Goal: Task Accomplishment & Management: Use online tool/utility

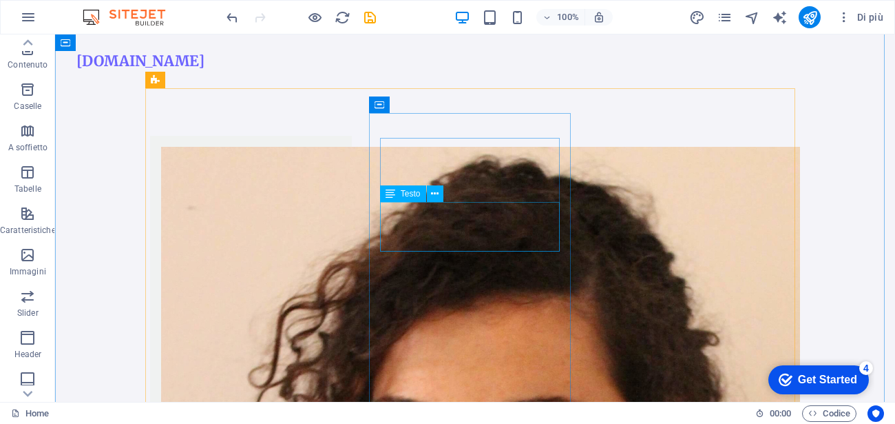
scroll to position [315, 0]
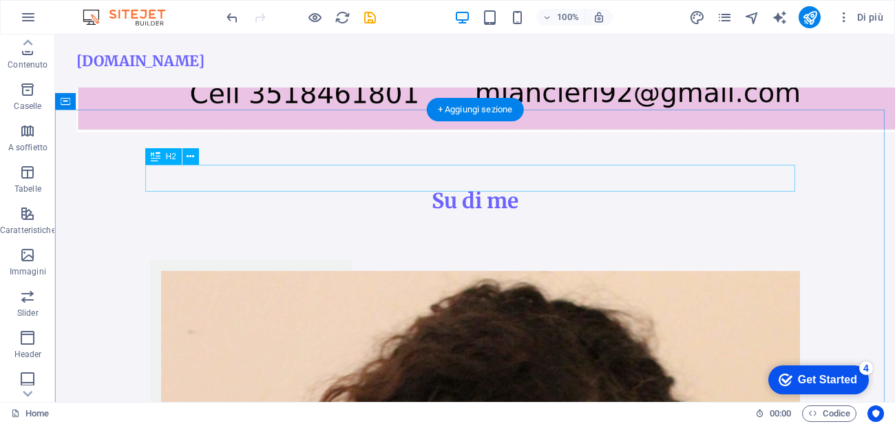
click at [427, 187] on div "Su di me" at bounding box center [475, 200] width 650 height 27
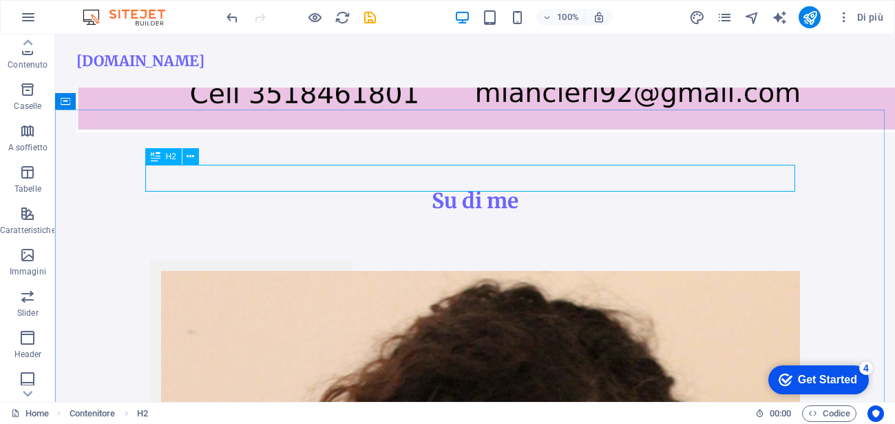
click at [0, 0] on icon at bounding box center [0, 0] width 0 height 0
click at [463, 187] on div "Su di me" at bounding box center [475, 200] width 650 height 27
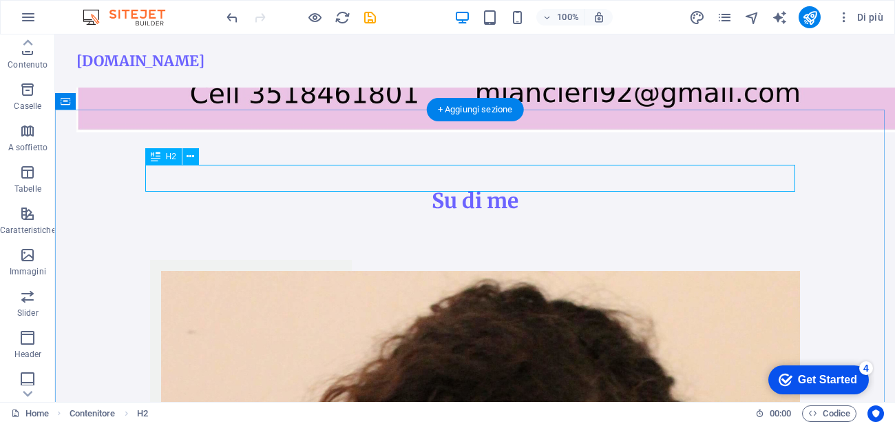
click at [463, 187] on div "Su di me" at bounding box center [475, 200] width 650 height 27
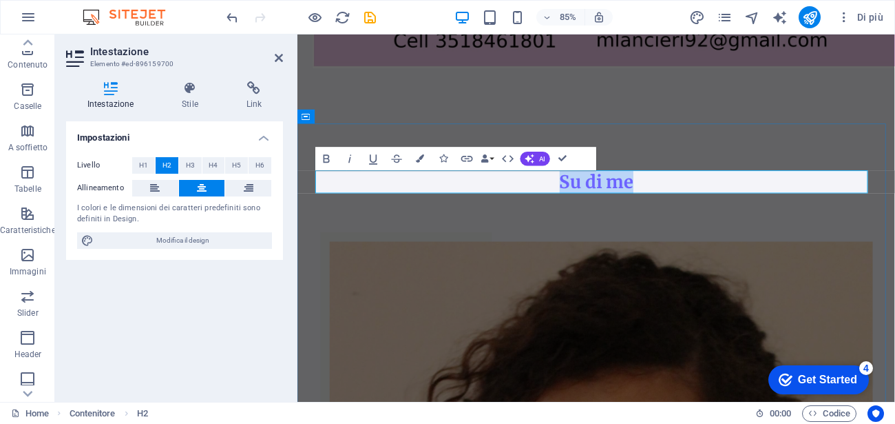
click at [711, 212] on h2 "Su di me" at bounding box center [649, 207] width 650 height 27
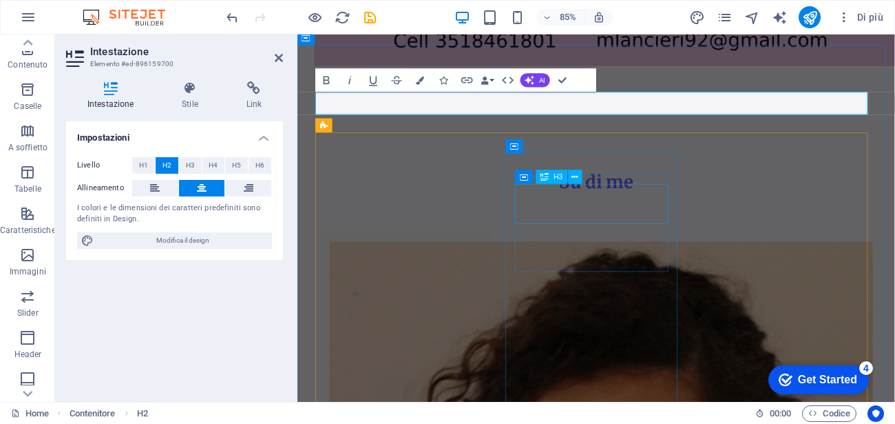
scroll to position [439, 0]
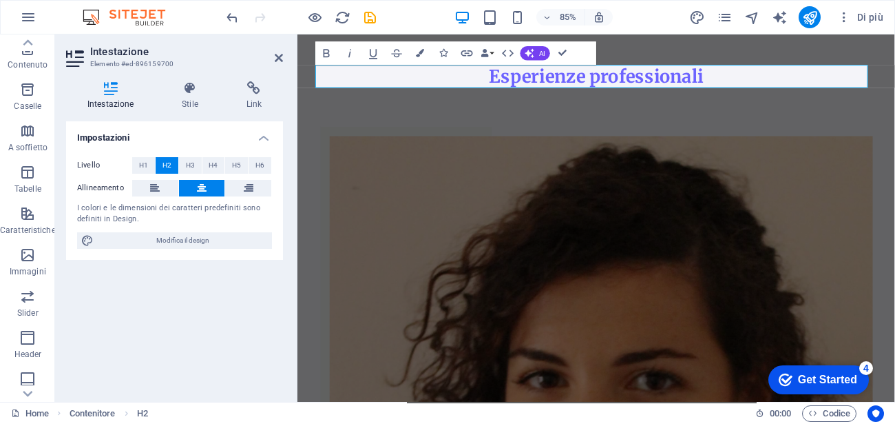
click at [284, 56] on aside "Intestazione Elemento #ed-896159700 Intestazione Stile Link Impostazioni Livell…" at bounding box center [176, 217] width 242 height 367
click at [278, 63] on icon at bounding box center [279, 57] width 8 height 11
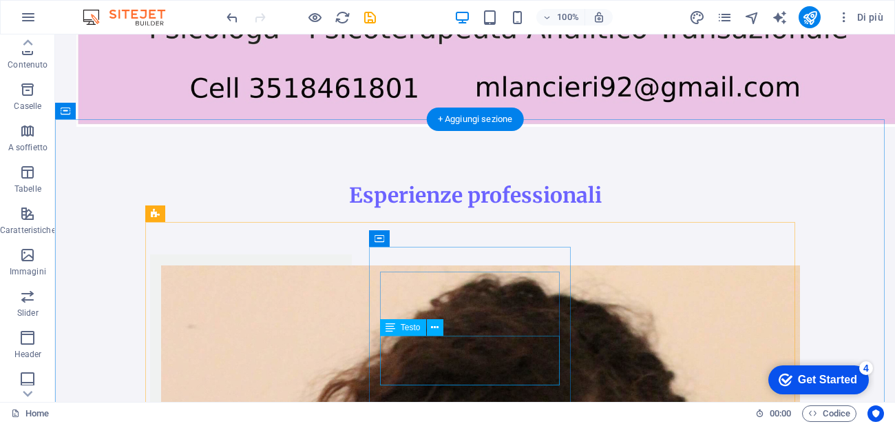
scroll to position [409, 0]
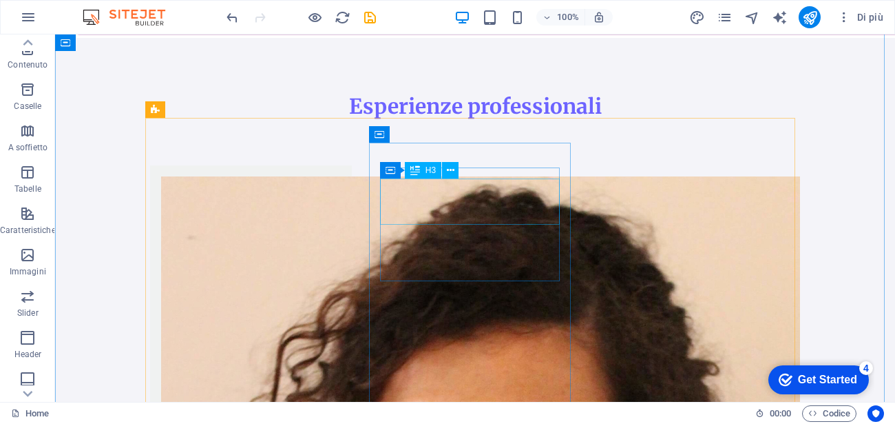
click at [410, 175] on icon at bounding box center [415, 170] width 10 height 17
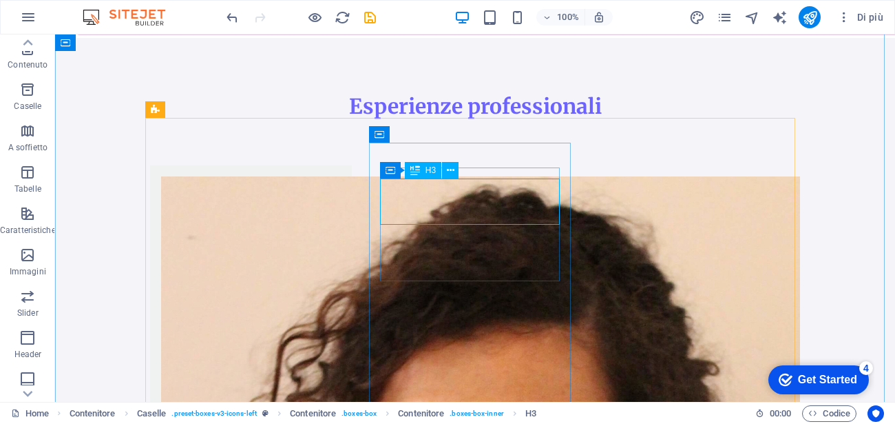
click at [413, 177] on icon at bounding box center [415, 170] width 10 height 17
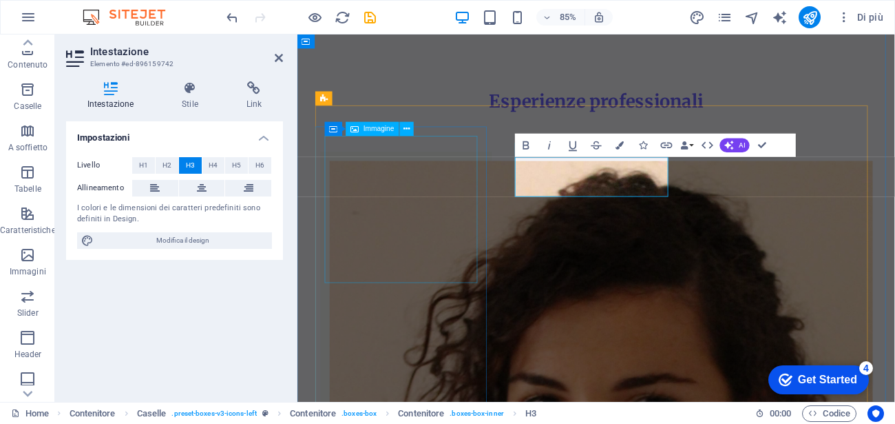
scroll to position [439, 0]
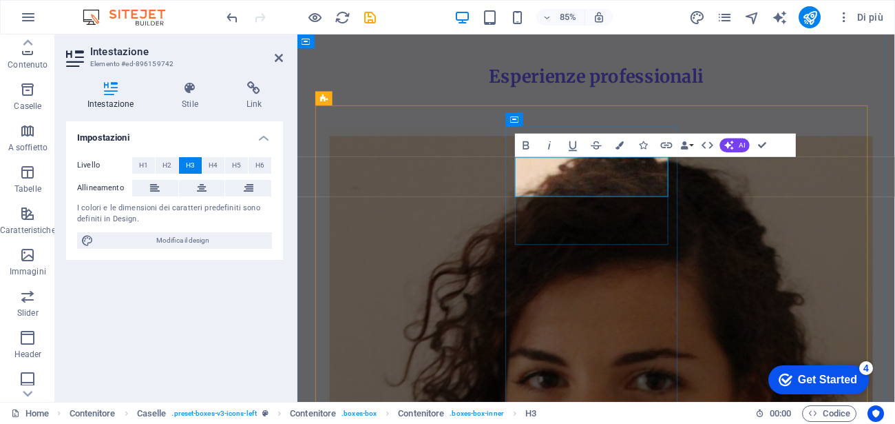
click at [281, 61] on icon at bounding box center [279, 57] width 8 height 11
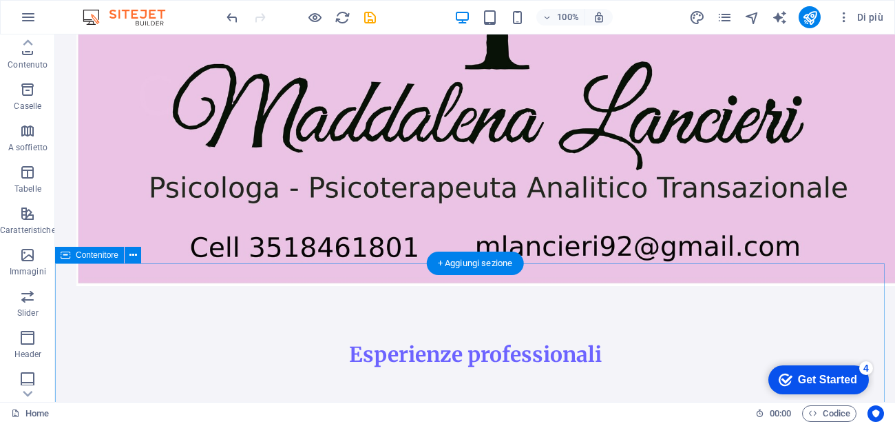
scroll to position [409, 0]
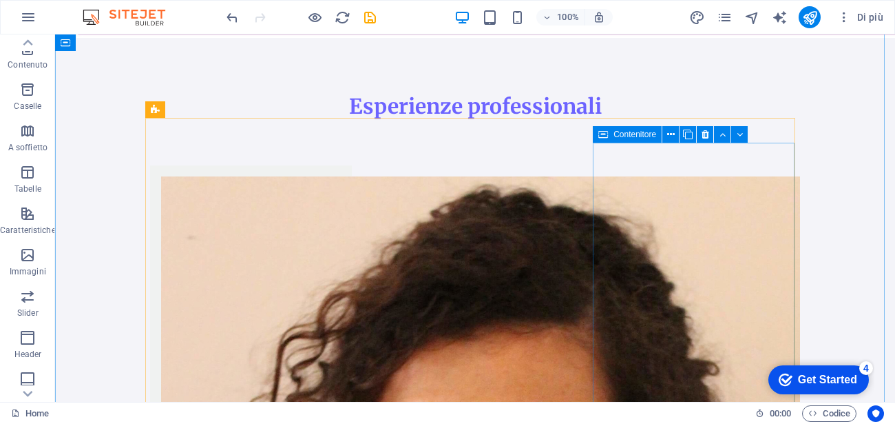
click at [0, 0] on div "Contenitore" at bounding box center [0, 0] width 0 height 0
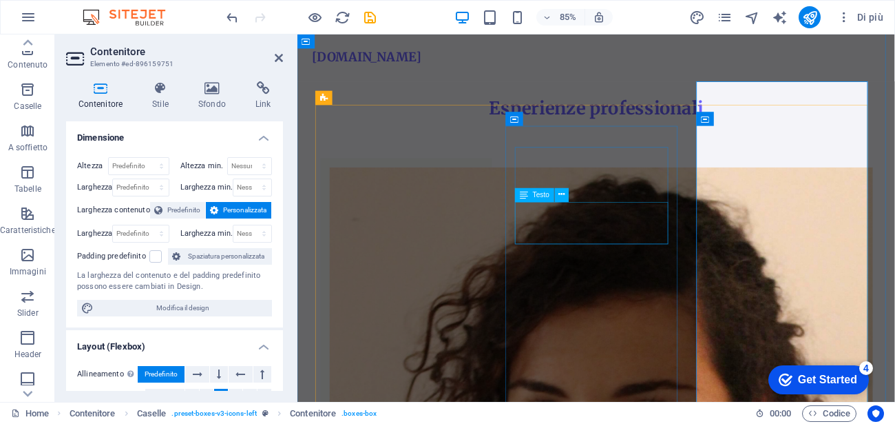
scroll to position [334, 0]
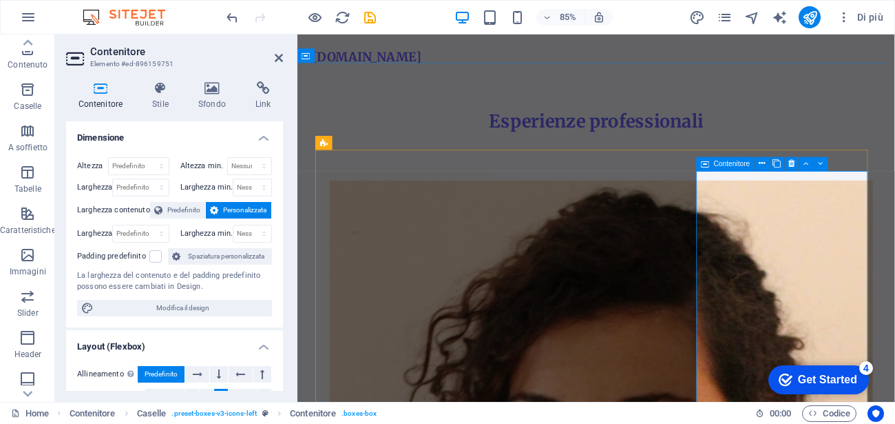
click at [0, 0] on div "Contenitore" at bounding box center [0, 0] width 0 height 0
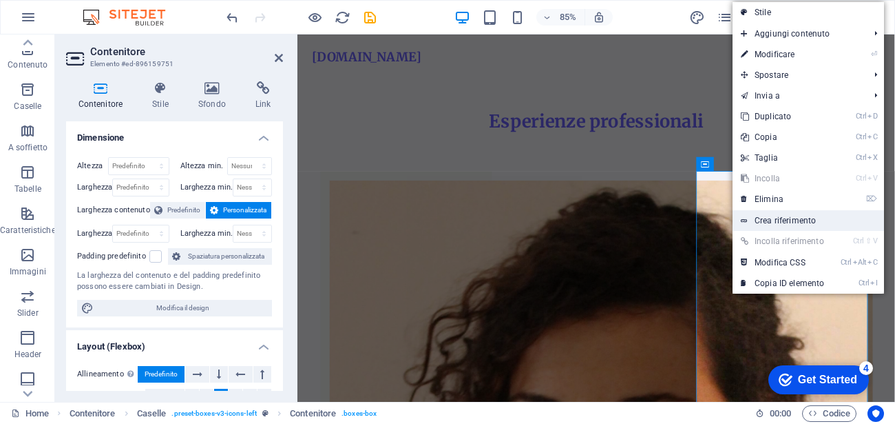
click at [765, 220] on link "Crea riferimento" at bounding box center [808, 220] width 151 height 21
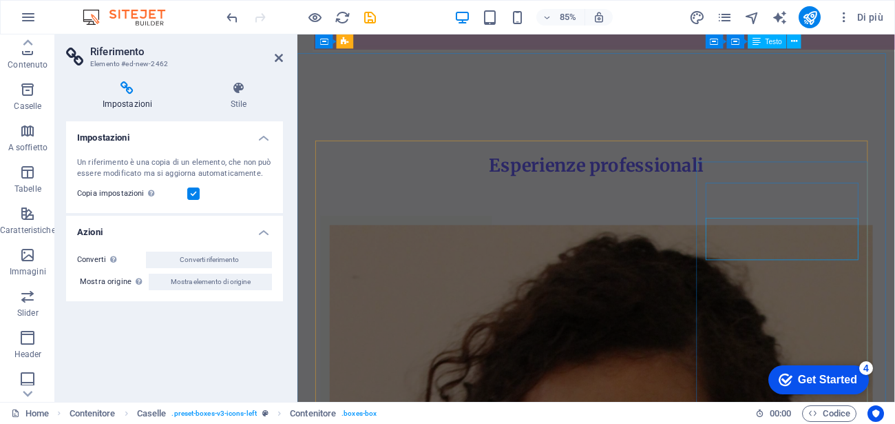
scroll to position [1016, 0]
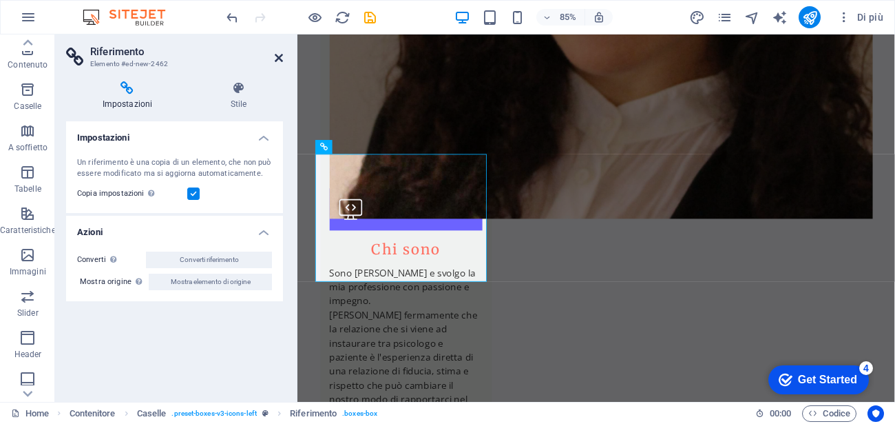
click at [278, 58] on icon at bounding box center [279, 57] width 8 height 11
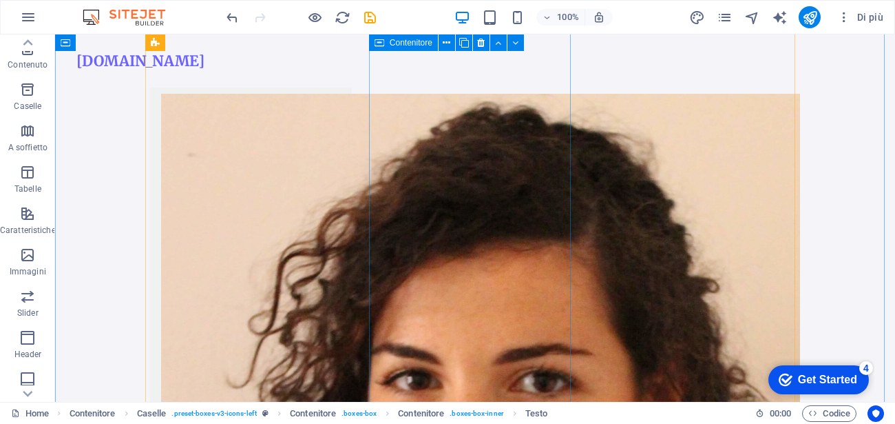
scroll to position [491, 0]
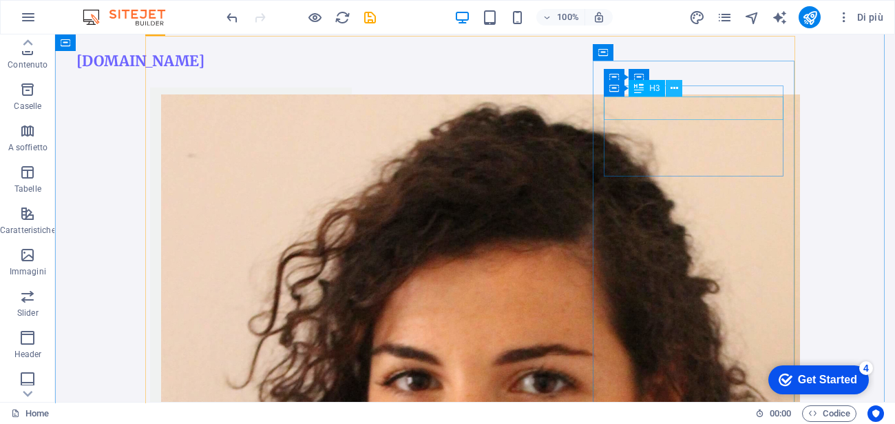
click at [671, 93] on icon at bounding box center [675, 88] width 8 height 14
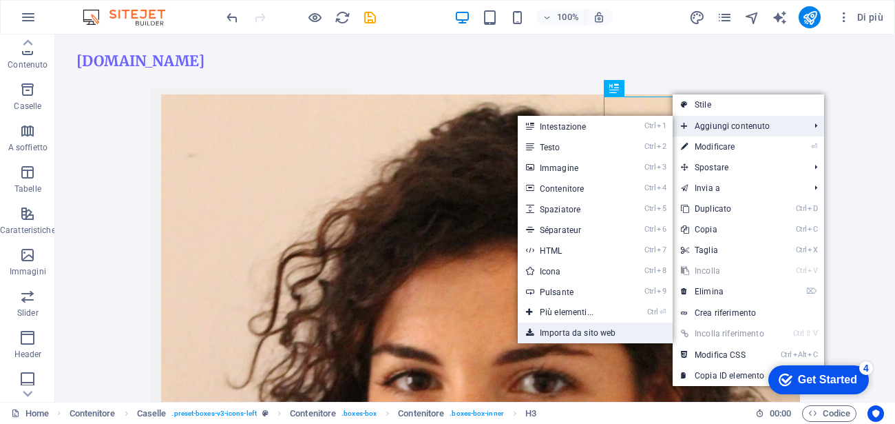
click at [569, 330] on link "Importa da sito web" at bounding box center [595, 332] width 155 height 21
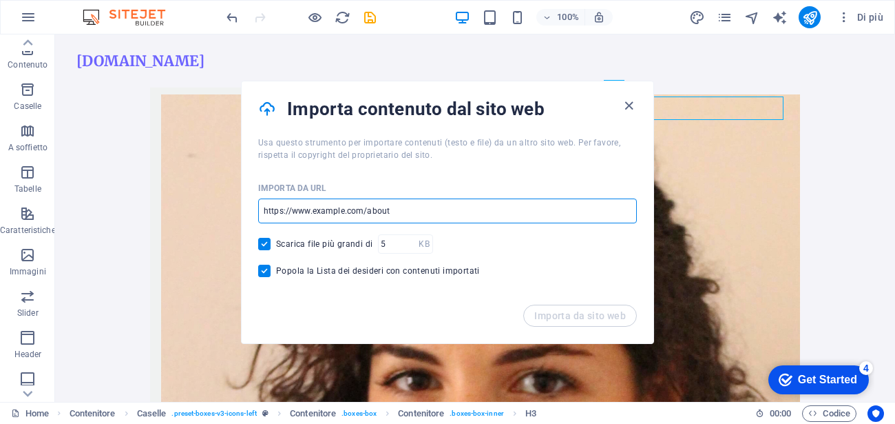
click at [265, 211] on input "url" at bounding box center [447, 210] width 379 height 25
paste input "[URL][DOMAIN_NAME]"
type input "[URL][DOMAIN_NAME]"
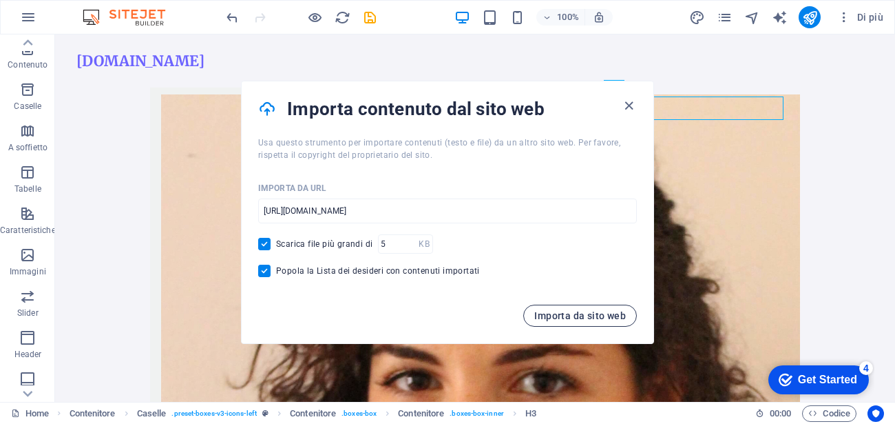
click at [552, 318] on span "Importa da sito web" at bounding box center [580, 315] width 92 height 11
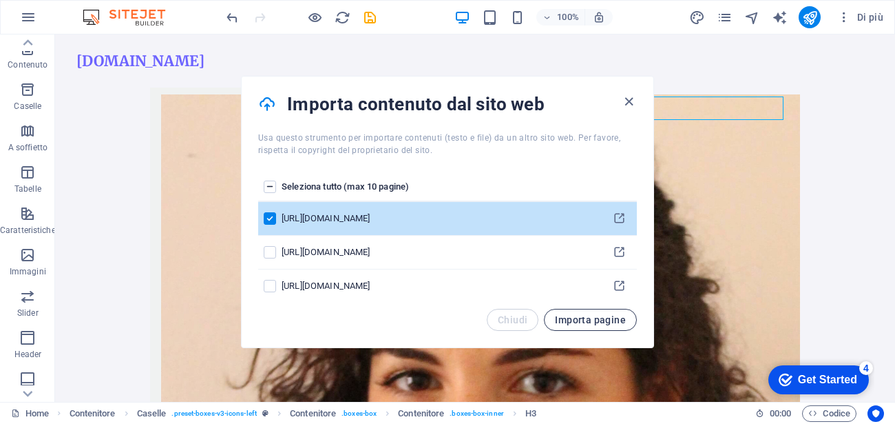
click at [583, 330] on button "Importa pagine" at bounding box center [590, 320] width 93 height 22
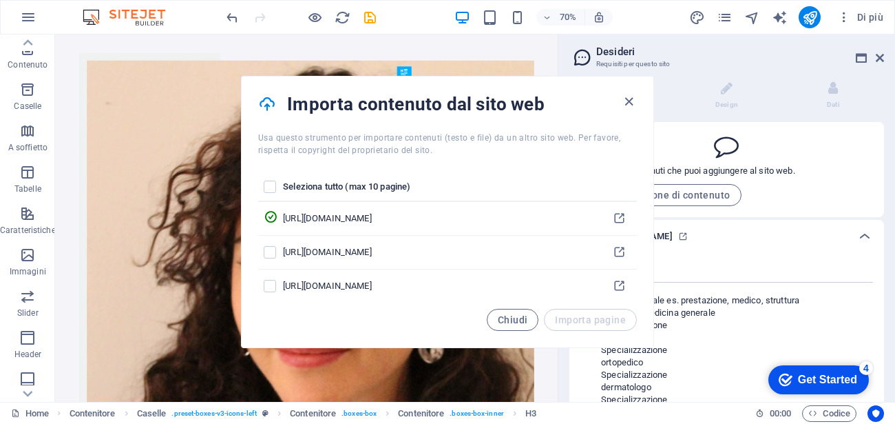
scroll to position [149, 0]
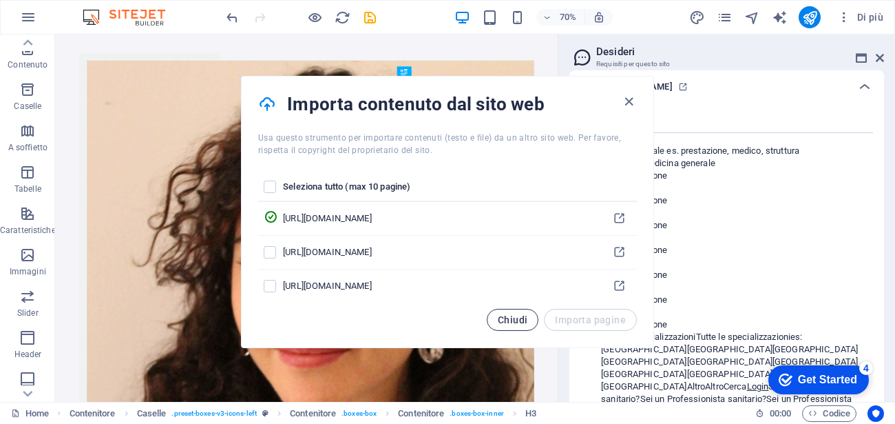
click at [505, 326] on button "Chiudi" at bounding box center [513, 320] width 52 height 22
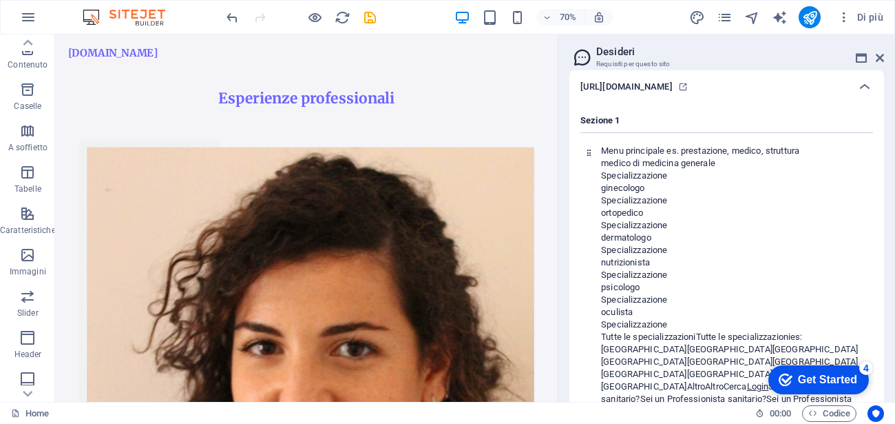
click at [839, 381] on div "Get Started" at bounding box center [827, 379] width 59 height 12
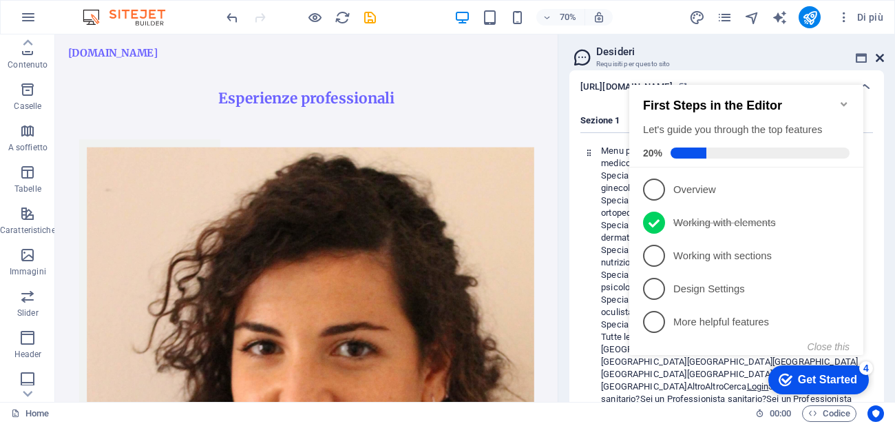
click at [881, 58] on icon at bounding box center [880, 57] width 8 height 11
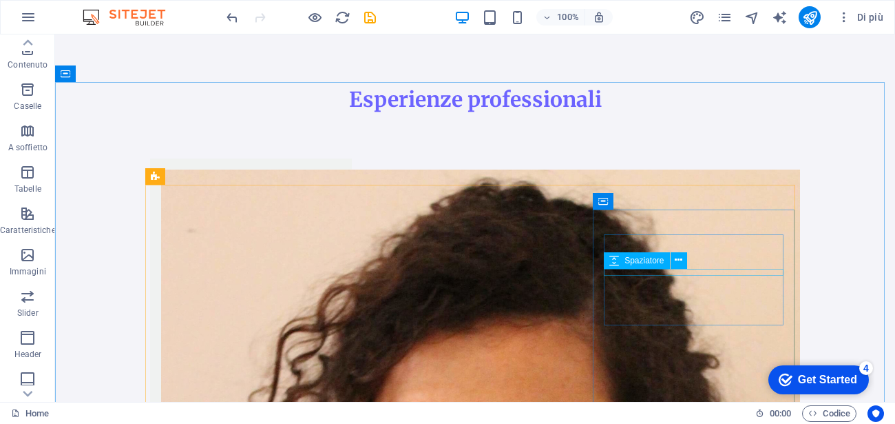
scroll to position [423, 0]
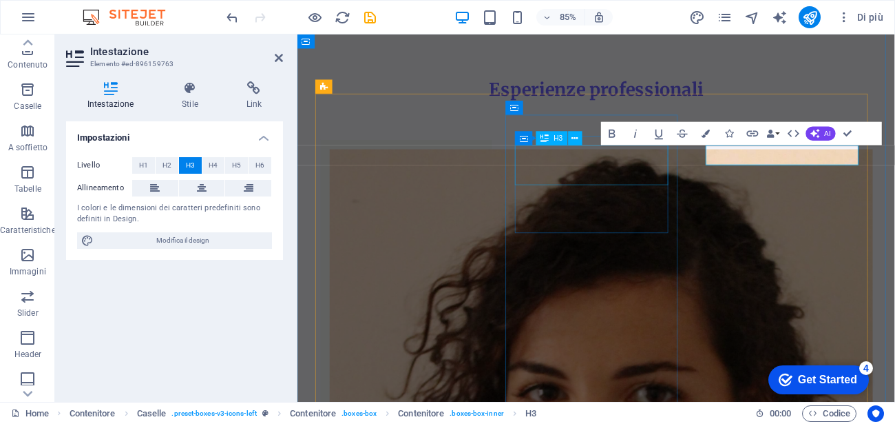
scroll to position [452, 0]
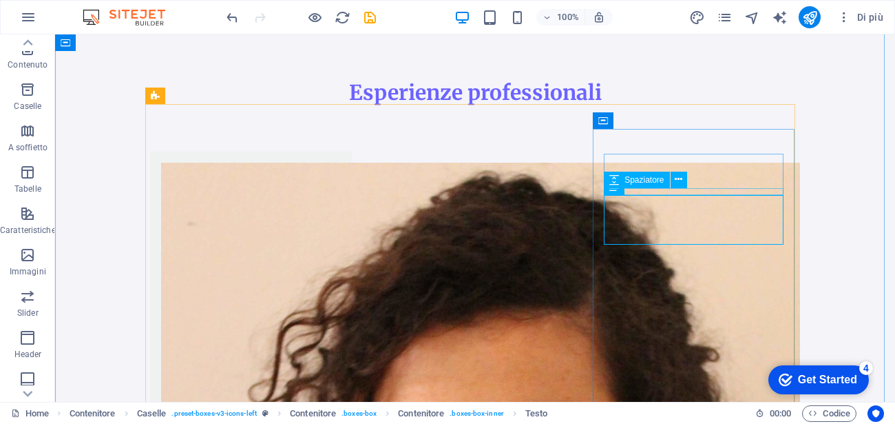
click at [640, 187] on span "Testo" at bounding box center [635, 186] width 20 height 8
click at [617, 189] on icon at bounding box center [614, 186] width 10 height 17
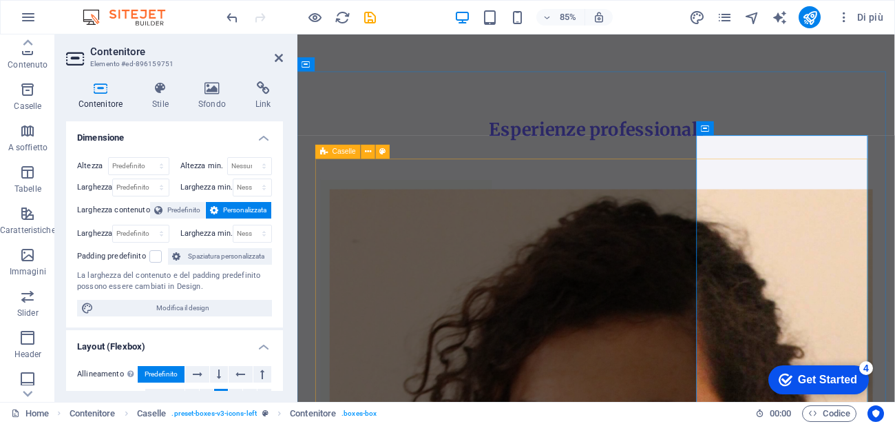
scroll to position [400, 0]
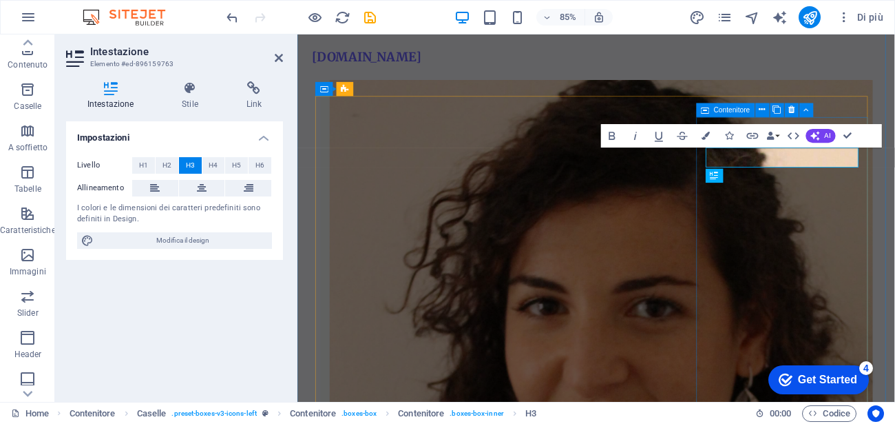
scroll to position [348, 0]
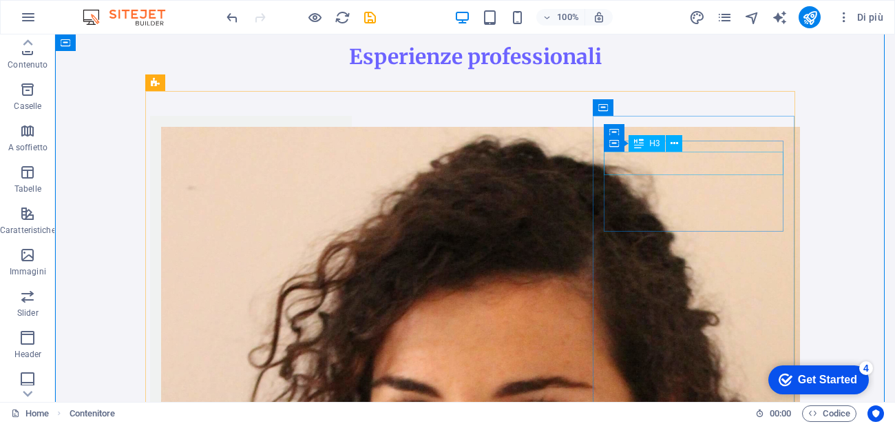
scroll to position [335, 0]
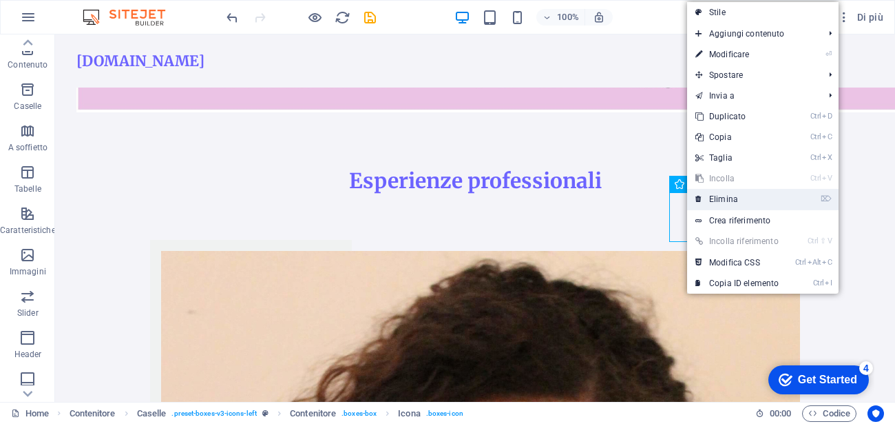
click at [718, 201] on link "⌦ Elimina" at bounding box center [737, 199] width 100 height 21
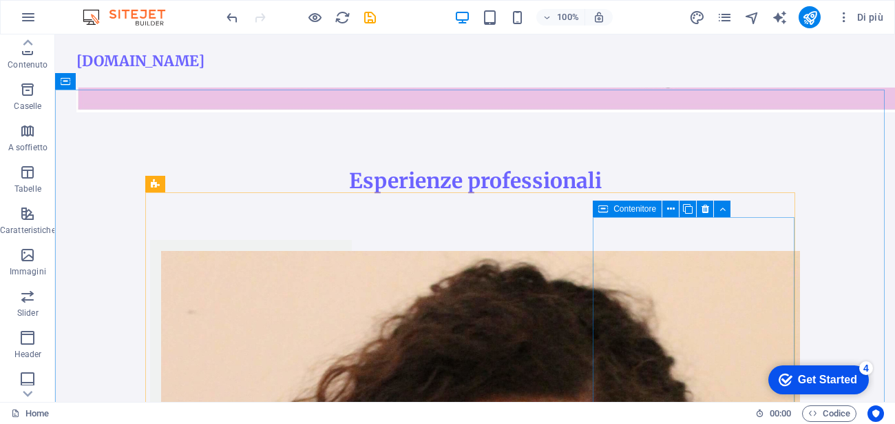
click at [605, 211] on icon at bounding box center [603, 208] width 10 height 17
click at [605, 214] on icon at bounding box center [603, 208] width 10 height 17
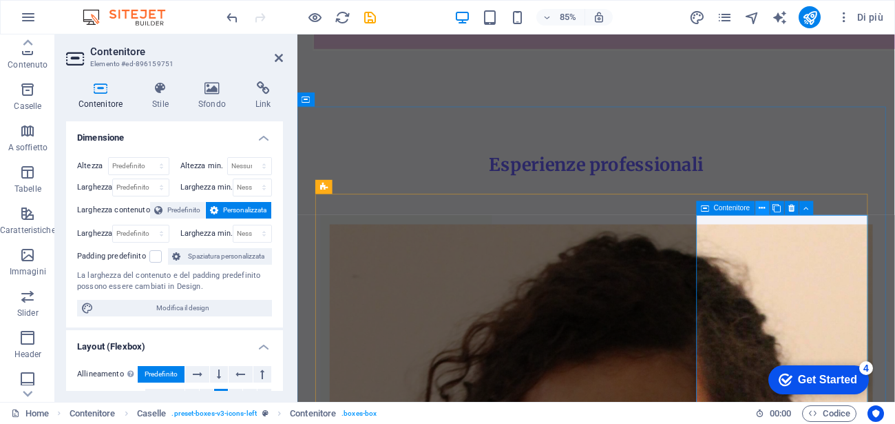
click at [0, 0] on icon at bounding box center [0, 0] width 0 height 0
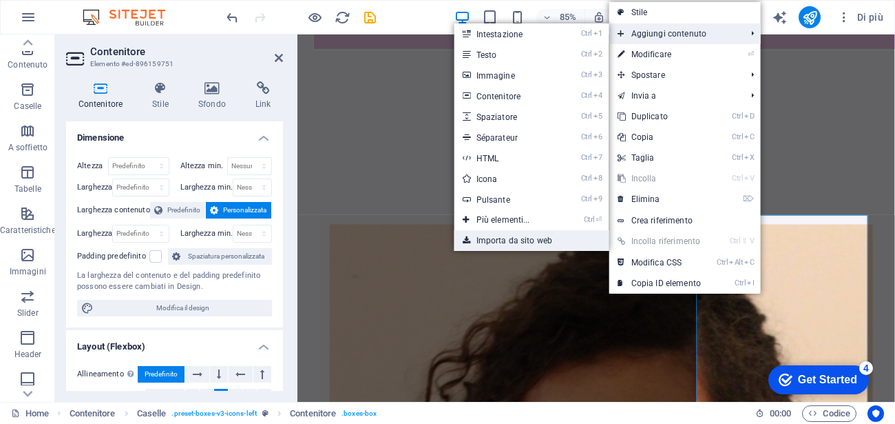
click at [481, 237] on link "Importa da sito web" at bounding box center [531, 240] width 155 height 21
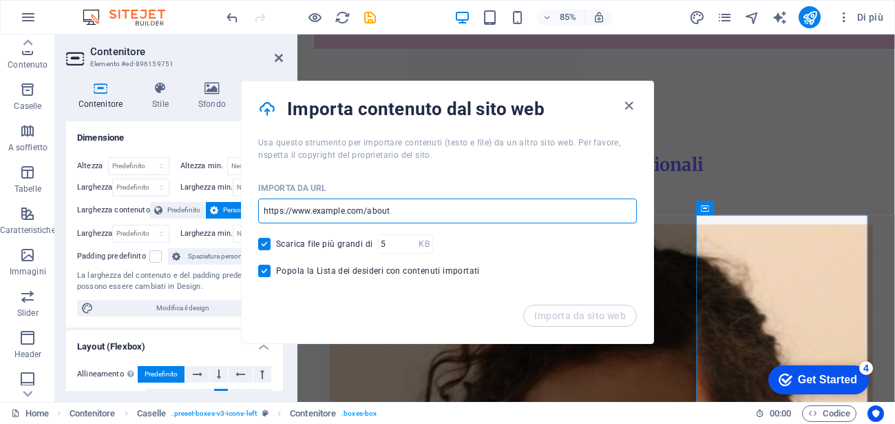
drag, startPoint x: 397, startPoint y: 212, endPoint x: 297, endPoint y: 216, distance: 99.9
click at [298, 216] on input "url" at bounding box center [447, 210] width 379 height 25
drag, startPoint x: 262, startPoint y: 210, endPoint x: 356, endPoint y: 209, distance: 93.7
click at [356, 209] on input "url" at bounding box center [447, 210] width 379 height 25
drag, startPoint x: 415, startPoint y: 212, endPoint x: 356, endPoint y: 213, distance: 59.2
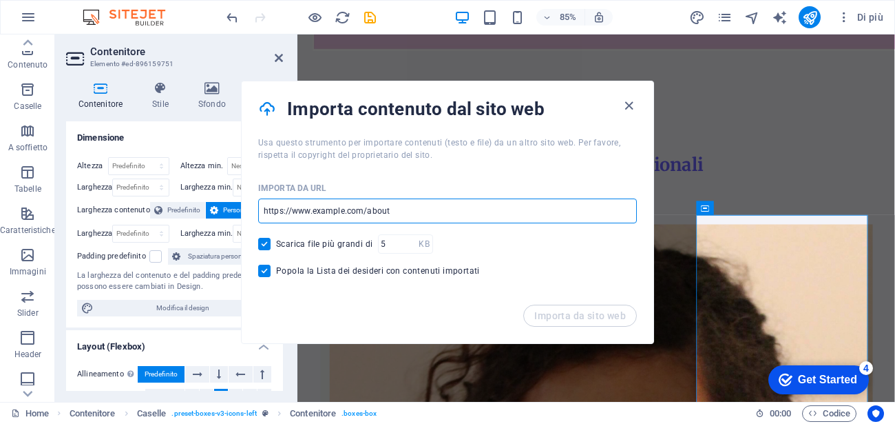
click at [356, 213] on input "url" at bounding box center [447, 210] width 379 height 25
click at [264, 205] on input "url" at bounding box center [447, 210] width 379 height 25
paste input "[URL][DOMAIN_NAME]"
type input "[URL][DOMAIN_NAME]"
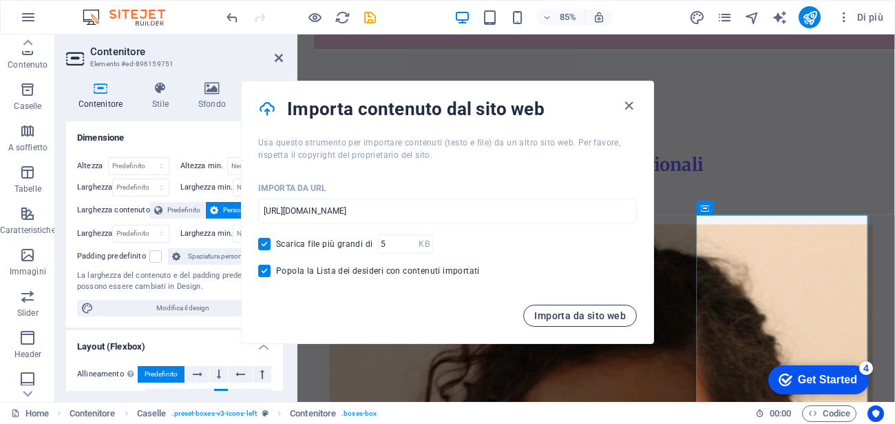
click at [562, 322] on button "Importa da sito web" at bounding box center [580, 315] width 114 height 22
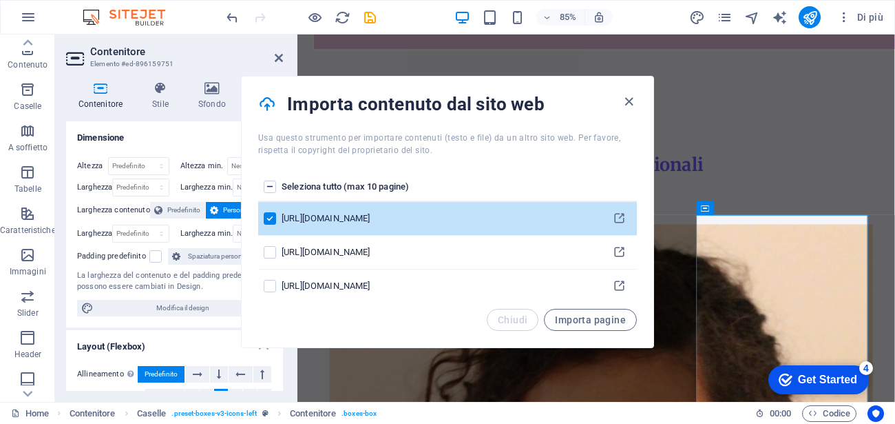
click at [562, 322] on span "Importa pagine" at bounding box center [590, 319] width 71 height 11
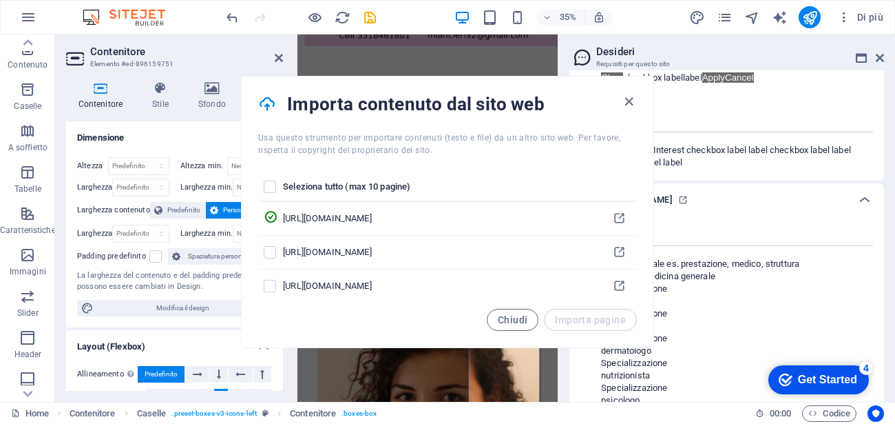
scroll to position [13443, 0]
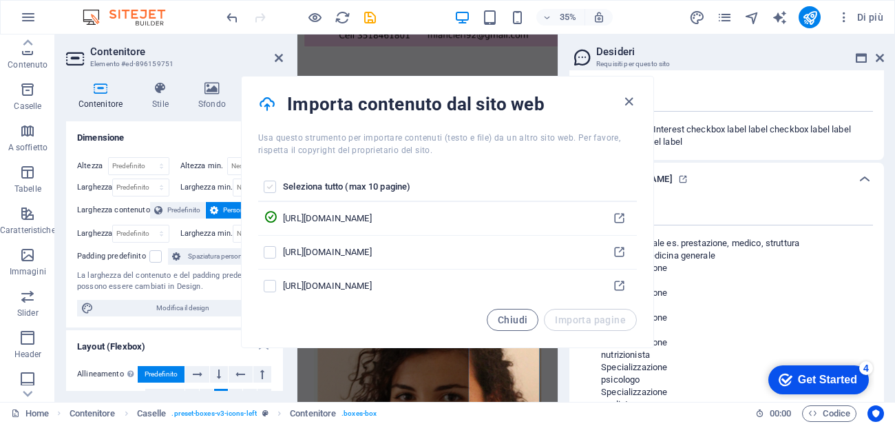
click at [269, 185] on label "pages list" at bounding box center [270, 186] width 12 height 12
click at [0, 0] on input "pages list" at bounding box center [0, 0] width 0 height 0
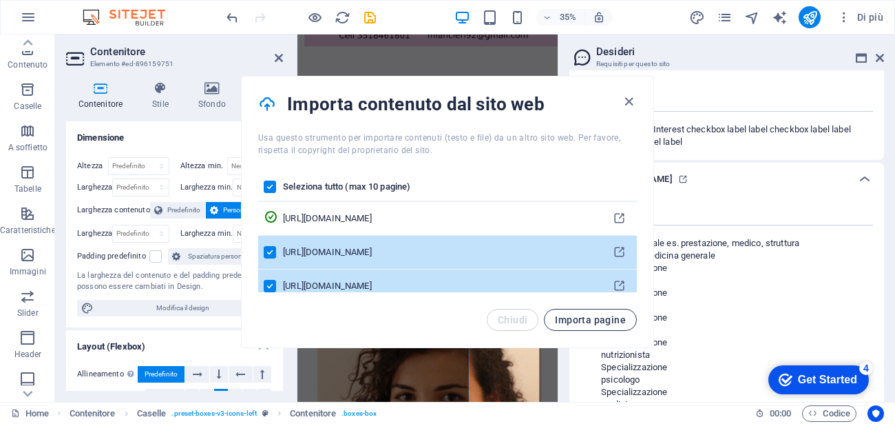
click at [579, 317] on span "Importa pagine" at bounding box center [590, 319] width 71 height 11
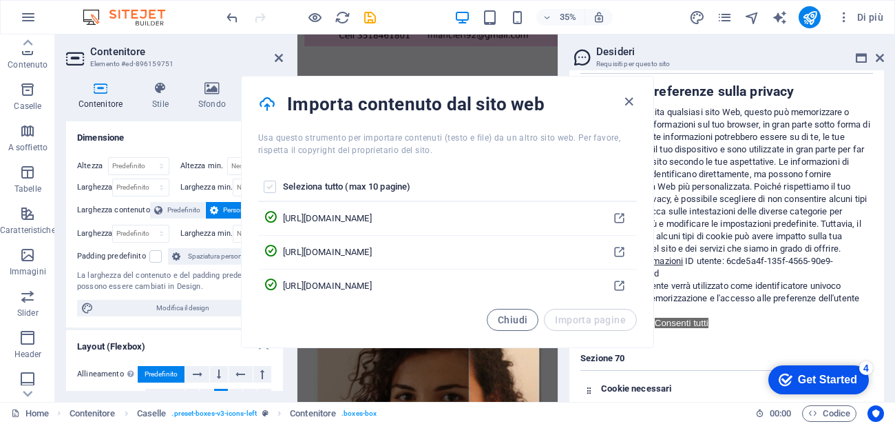
scroll to position [40755, 0]
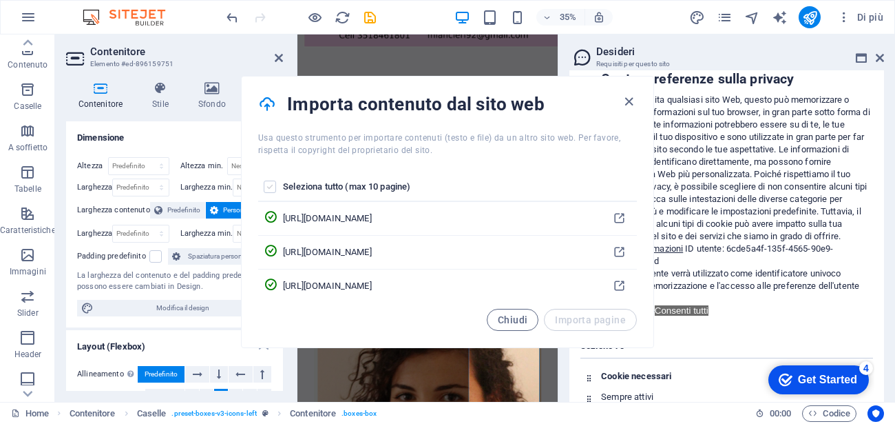
click at [272, 189] on label "pages list" at bounding box center [270, 186] width 12 height 12
click at [0, 0] on input "pages list" at bounding box center [0, 0] width 0 height 0
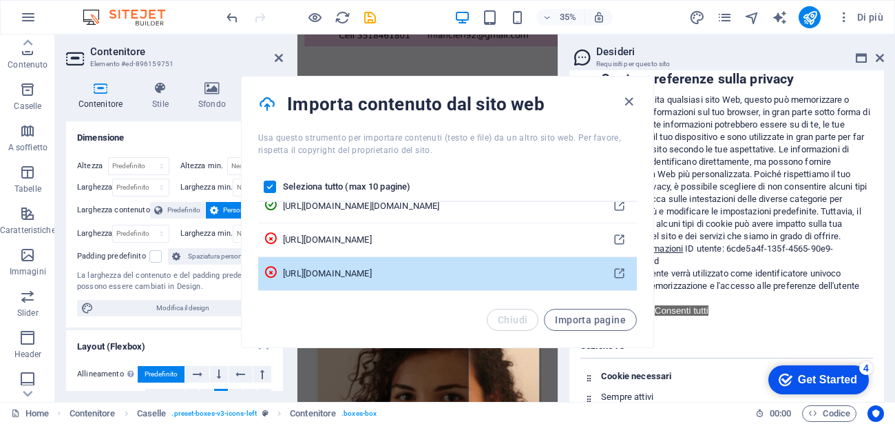
scroll to position [0, 0]
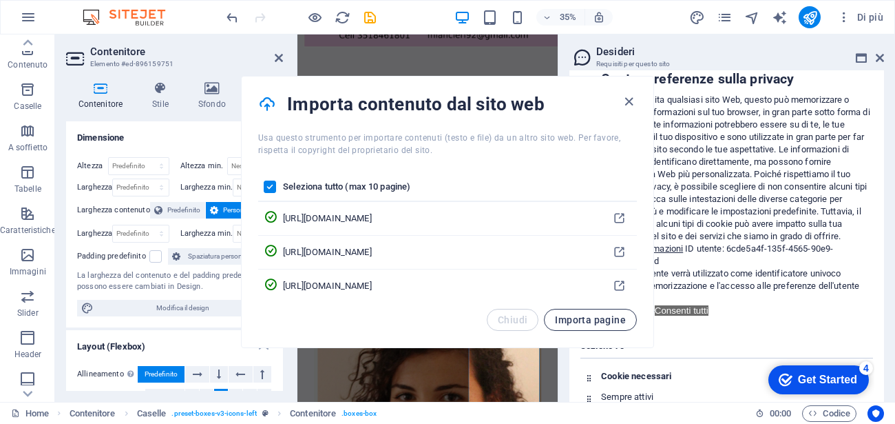
click at [607, 324] on span "Importa pagine" at bounding box center [590, 319] width 71 height 11
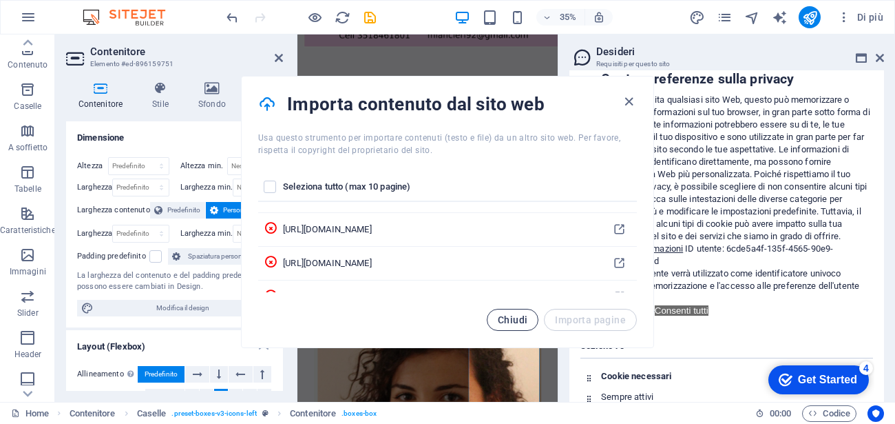
click at [508, 325] on button "Chiudi" at bounding box center [513, 320] width 52 height 22
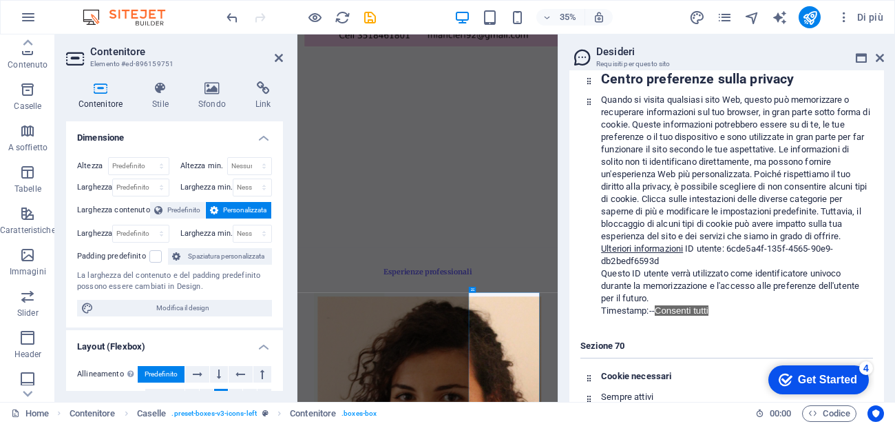
click at [284, 56] on aside "Contenitore Elemento #ed-896159751 Contenitore Stile Sfondo Link Dimensione Alt…" at bounding box center [176, 217] width 242 height 367
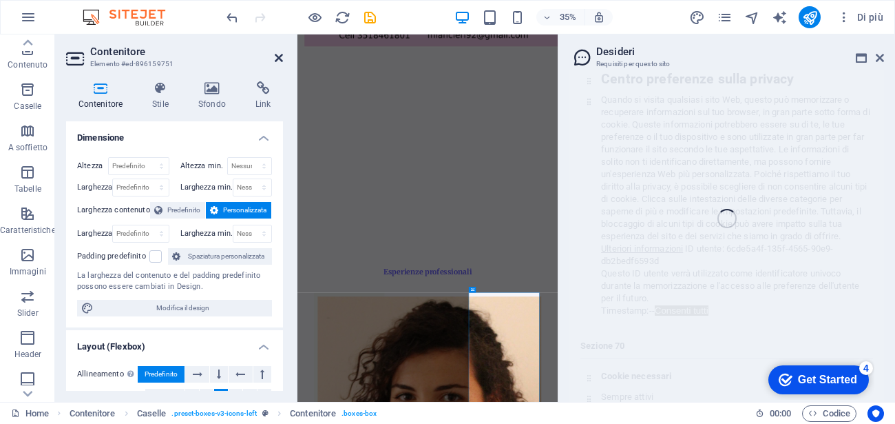
drag, startPoint x: 278, startPoint y: 54, endPoint x: 317, endPoint y: 34, distance: 45.0
click at [278, 54] on icon at bounding box center [279, 57] width 8 height 11
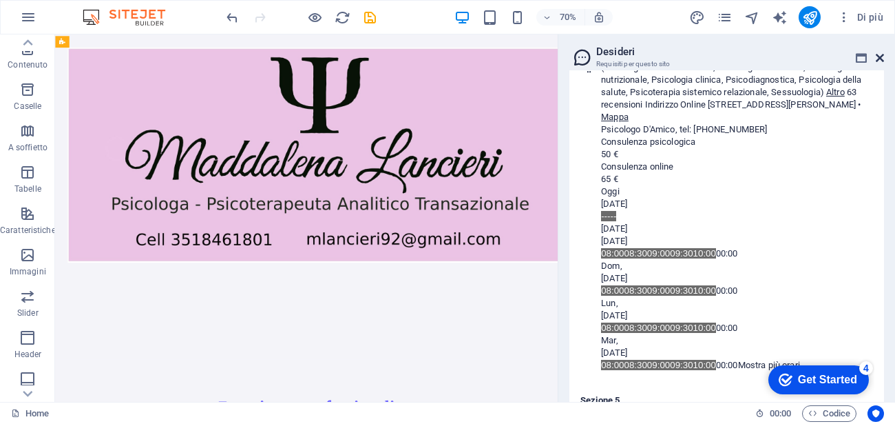
scroll to position [67411, 0]
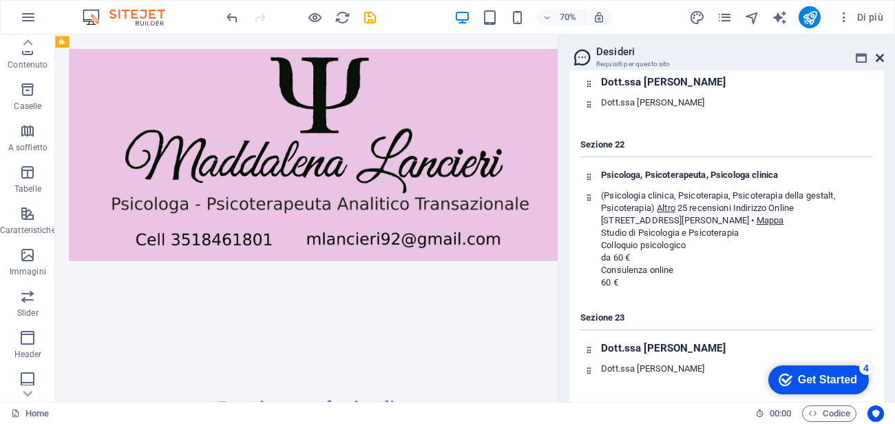
click at [879, 54] on icon at bounding box center [880, 57] width 8 height 11
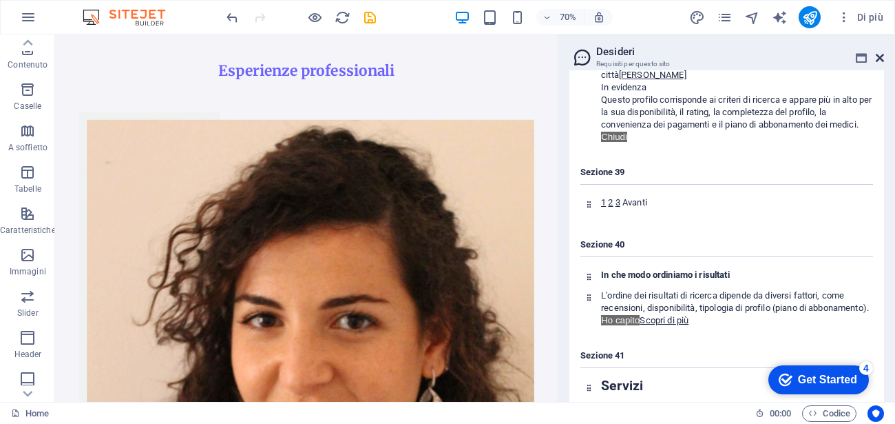
scroll to position [87950, 0]
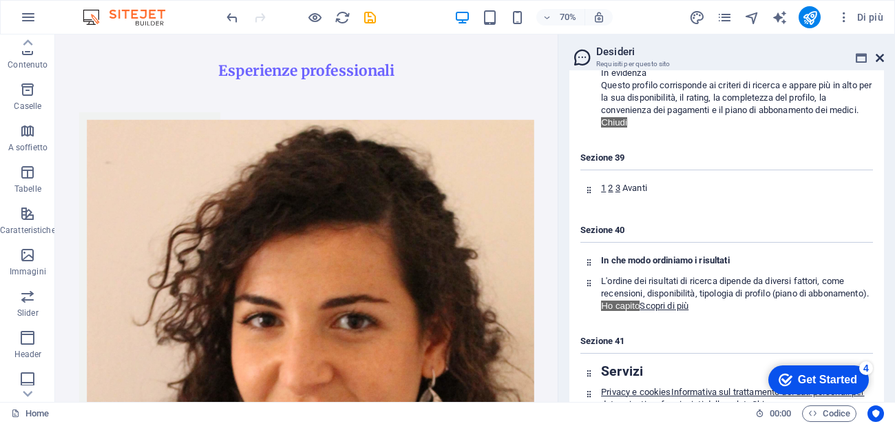
click at [879, 58] on icon at bounding box center [880, 57] width 8 height 11
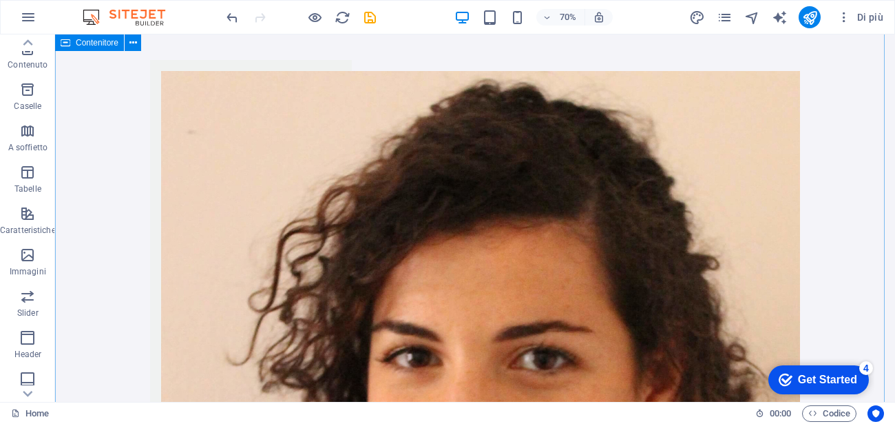
scroll to position [406, 0]
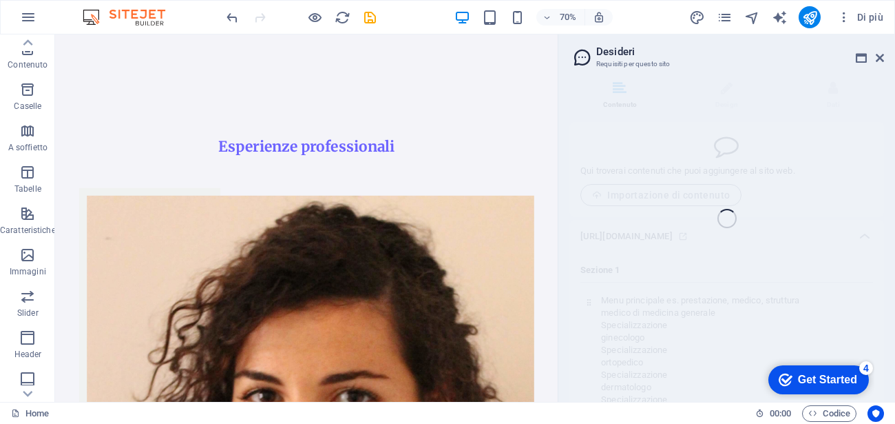
click at [882, 64] on header "Desideri Requisiti per questo sito" at bounding box center [728, 52] width 312 height 36
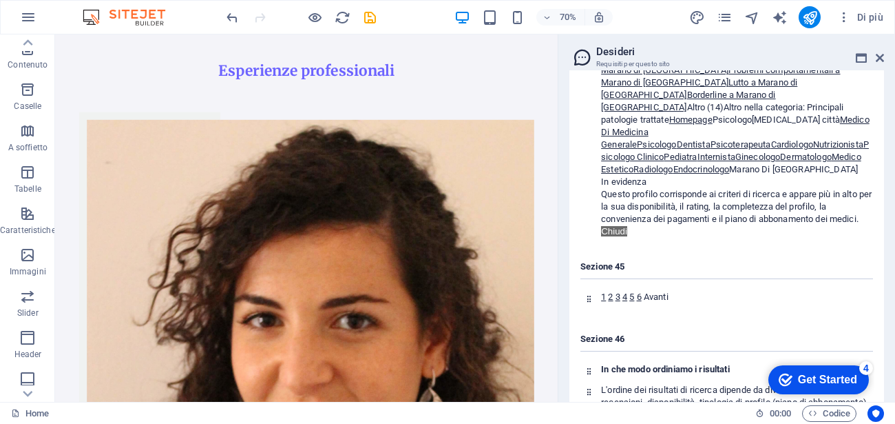
scroll to position [97646, 0]
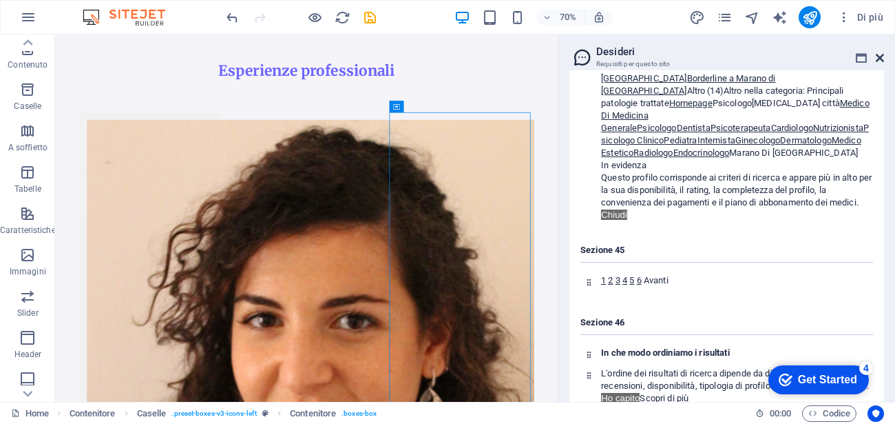
click at [875, 61] on div "Home Preferiti Elementi Colonne Contenuto Caselle A soffietto Tabelle Caratteri…" at bounding box center [447, 217] width 895 height 367
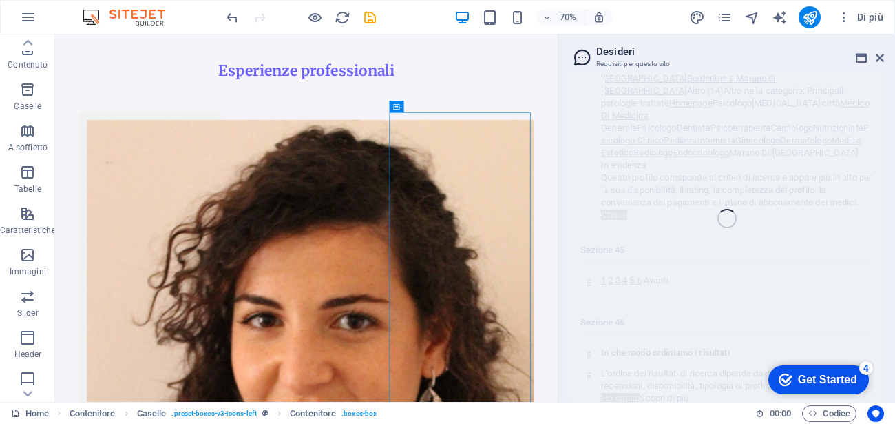
click at [883, 55] on div "Home Preferiti Elementi Colonne Contenuto Caselle A soffietto Tabelle Caratteri…" at bounding box center [447, 217] width 895 height 367
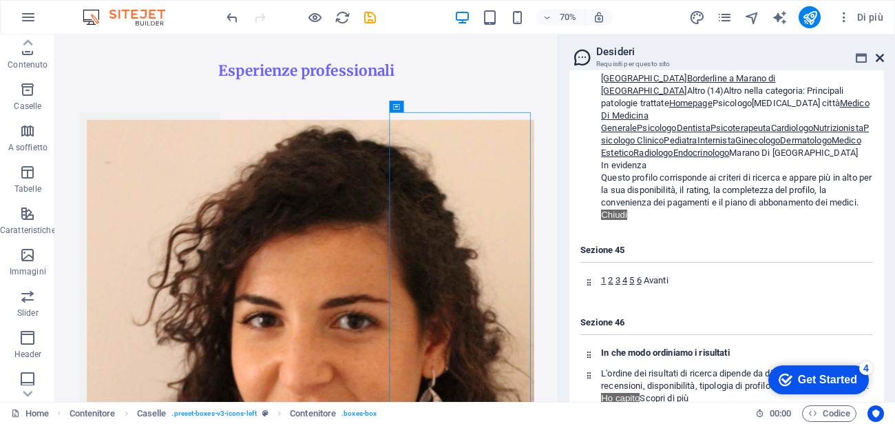
click at [878, 59] on icon at bounding box center [880, 57] width 8 height 11
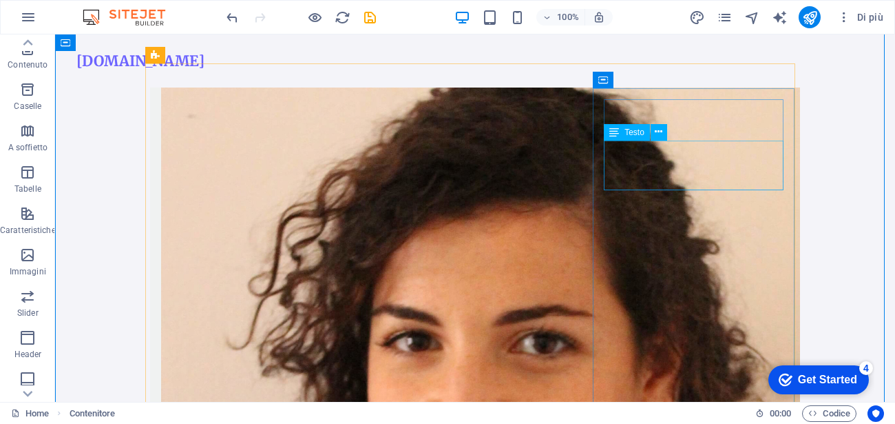
scroll to position [406, 0]
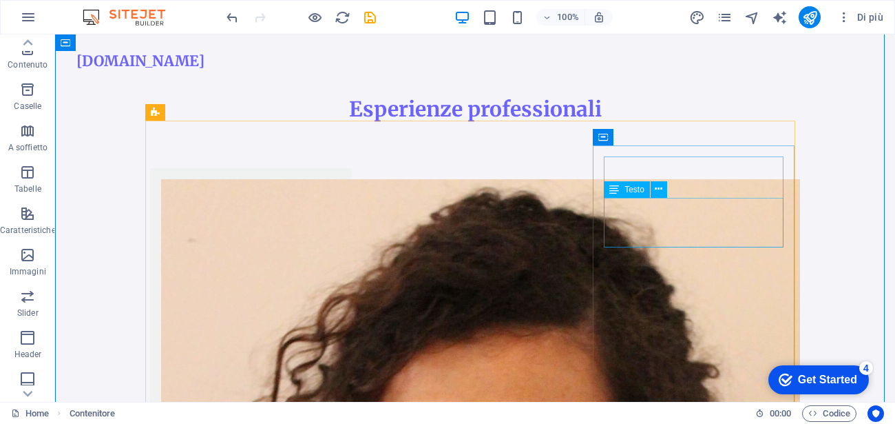
click at [625, 194] on div "Testo" at bounding box center [627, 189] width 46 height 17
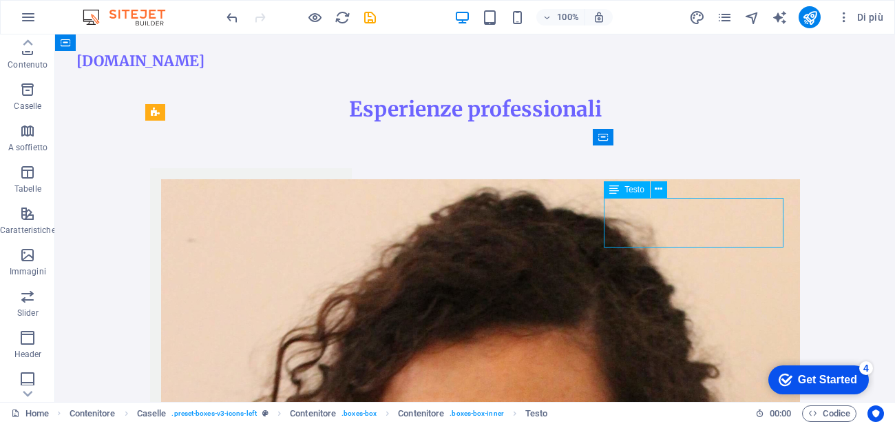
click at [625, 194] on div "Testo" at bounding box center [627, 189] width 46 height 17
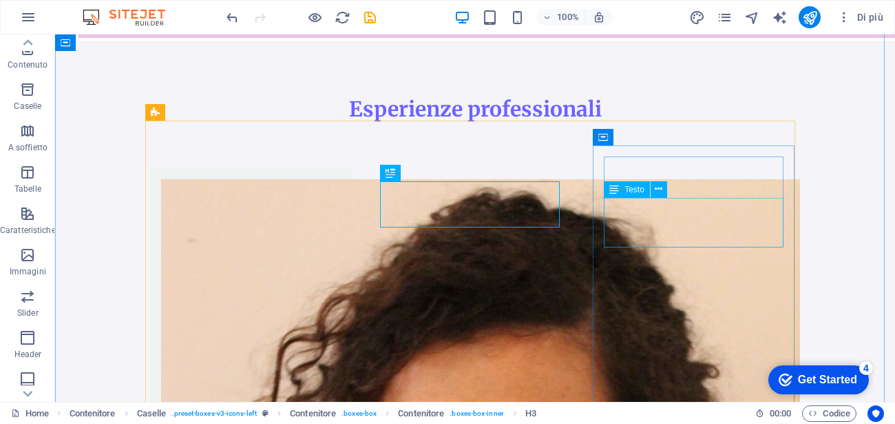
click at [633, 189] on span "Testo" at bounding box center [635, 189] width 20 height 8
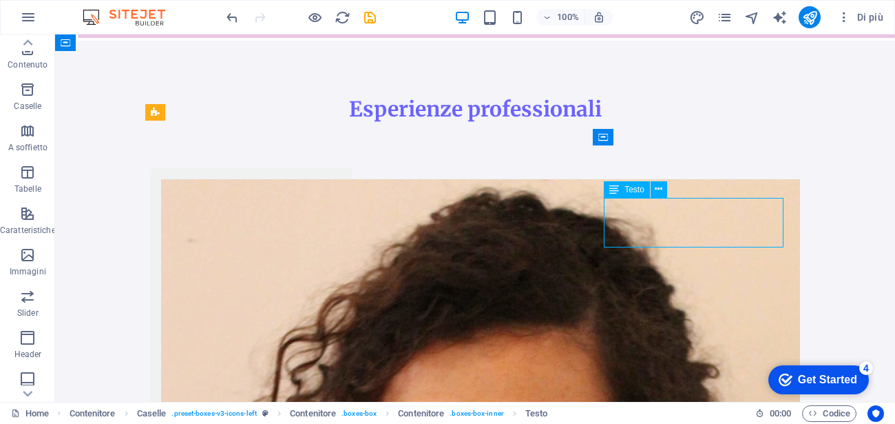
click at [633, 189] on span "Testo" at bounding box center [635, 189] width 20 height 8
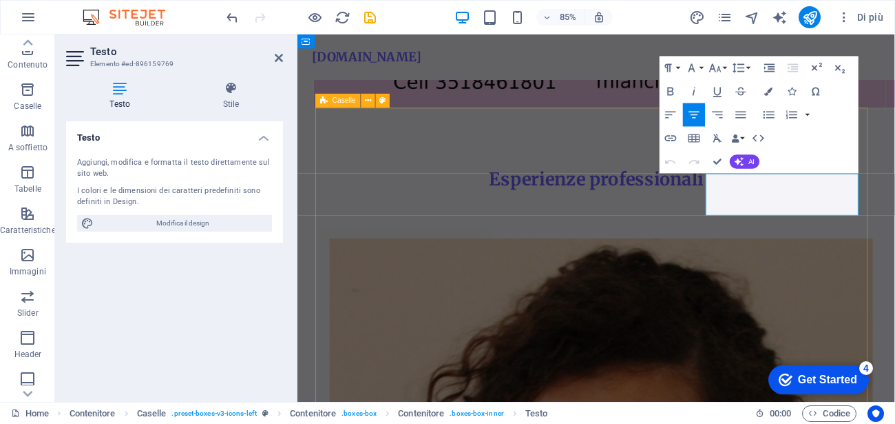
scroll to position [260, 0]
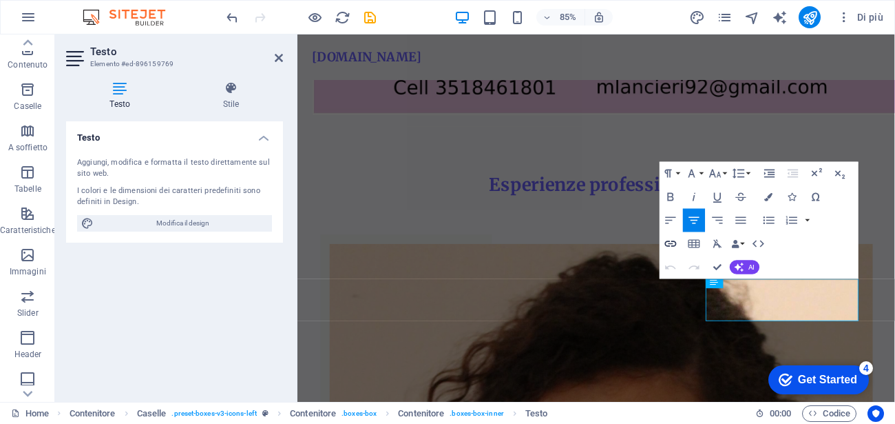
click at [669, 246] on icon "button" at bounding box center [671, 243] width 14 height 14
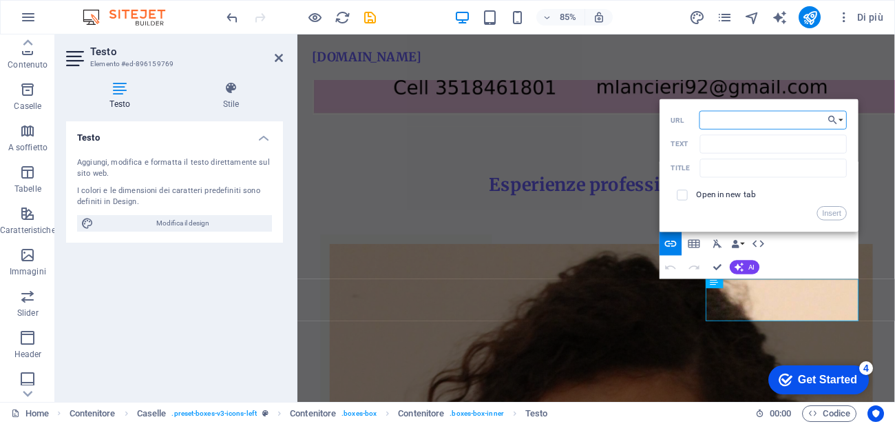
paste input "[URL][DOMAIN_NAME]"
type input "[URL][DOMAIN_NAME]"
click at [719, 150] on input "Text" at bounding box center [773, 143] width 147 height 19
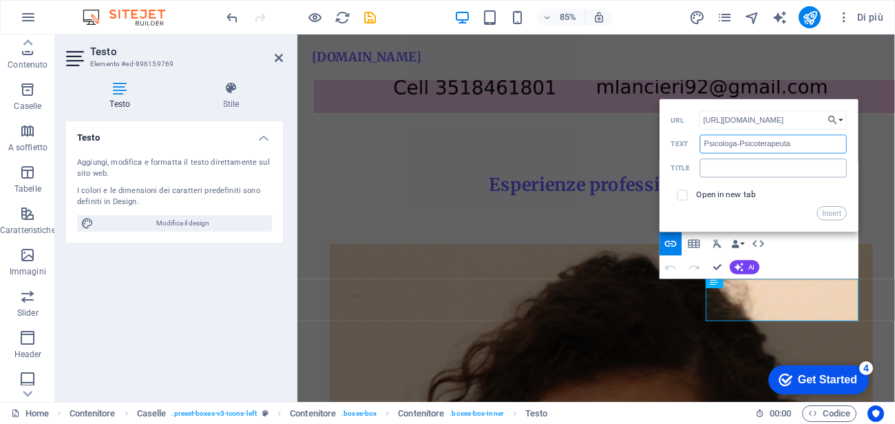
type input "Psicologa-Psicoterapeuta"
click at [707, 165] on input "text" at bounding box center [773, 167] width 147 height 19
type input "Libera Professione"
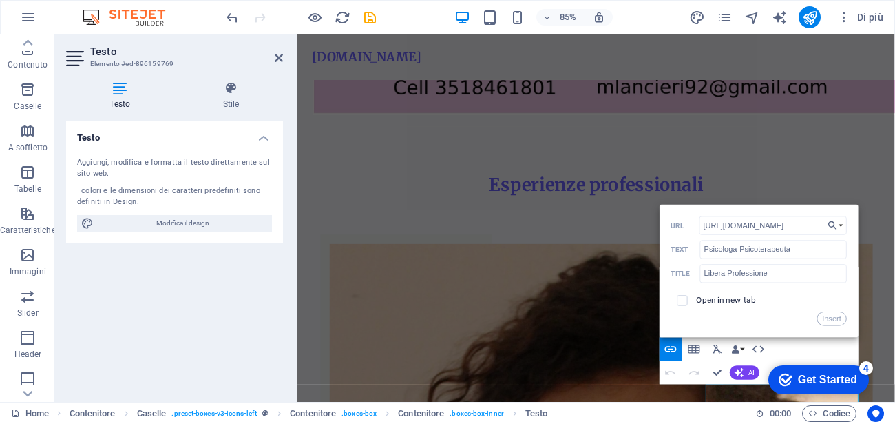
scroll to position [136, 0]
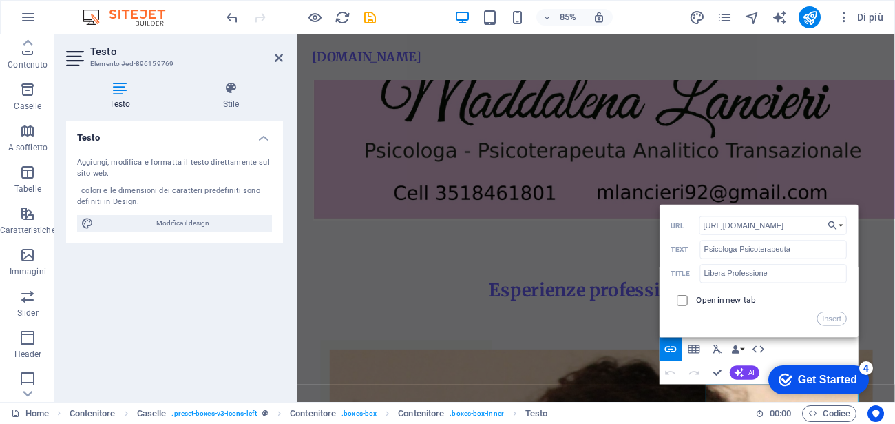
click at [684, 298] on input "checkbox" at bounding box center [681, 298] width 10 height 10
checkbox input "true"
click at [831, 319] on button "Insert" at bounding box center [832, 318] width 30 height 14
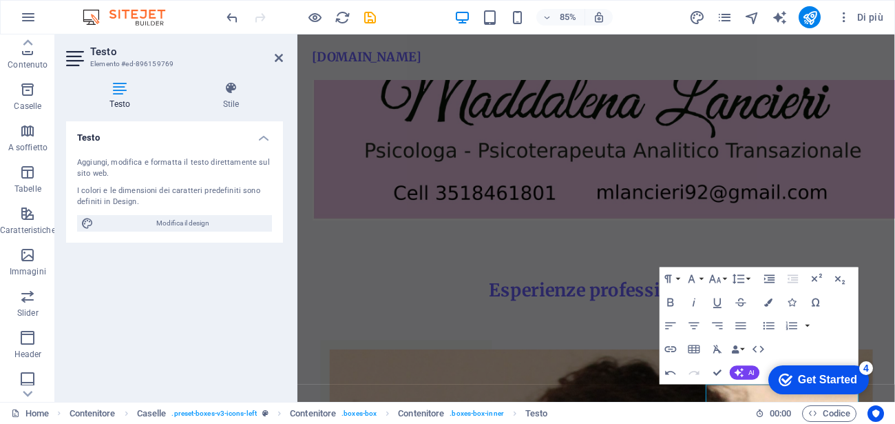
click at [283, 65] on aside "Testo Elemento #ed-896159769 Testo Stile Testo Aggiungi, modifica e formatta il…" at bounding box center [176, 217] width 242 height 367
click at [275, 63] on icon at bounding box center [279, 57] width 8 height 11
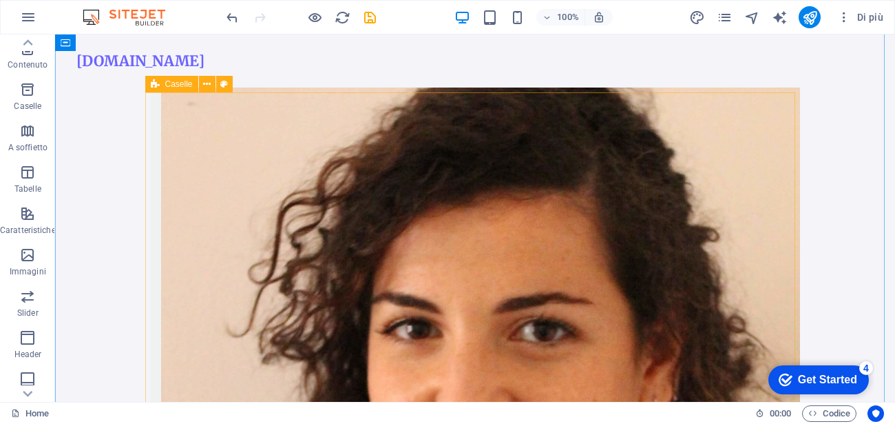
scroll to position [419, 0]
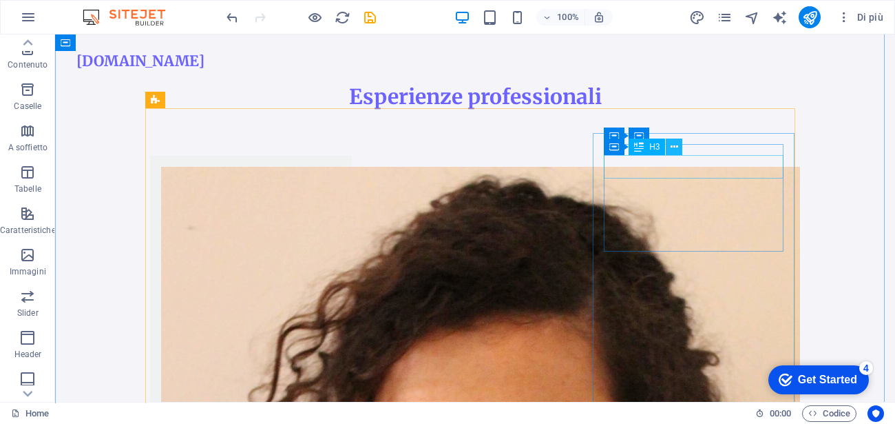
click at [673, 152] on icon at bounding box center [675, 147] width 8 height 14
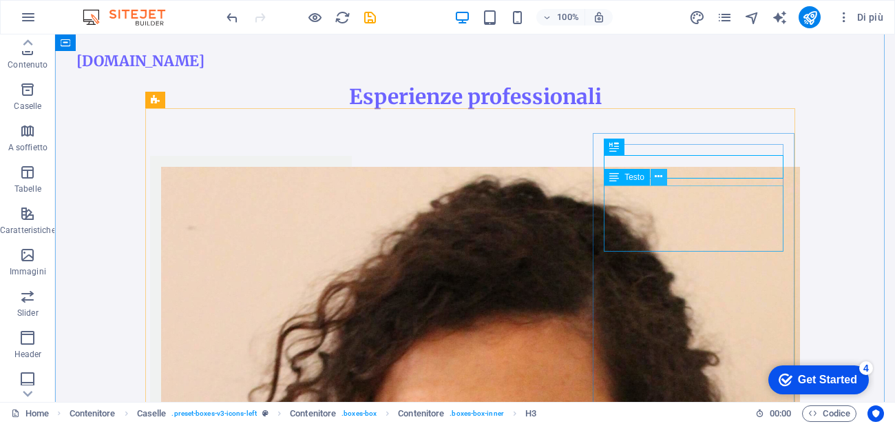
click at [658, 180] on icon at bounding box center [659, 176] width 8 height 14
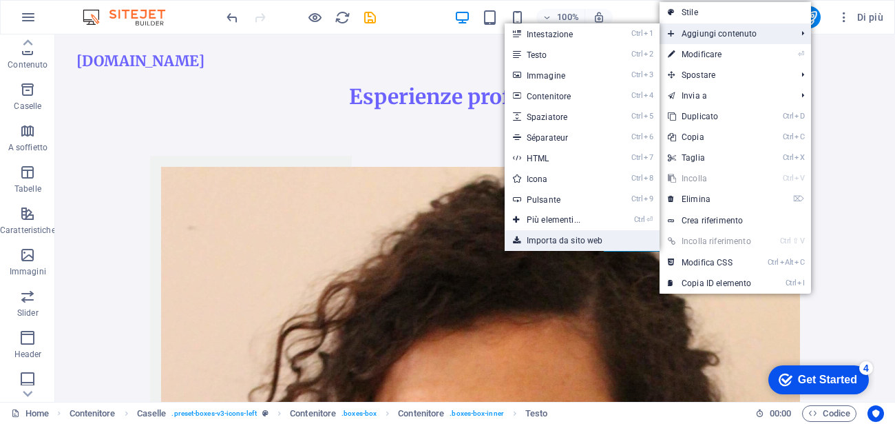
click at [549, 242] on link "Importa da sito web" at bounding box center [582, 240] width 155 height 21
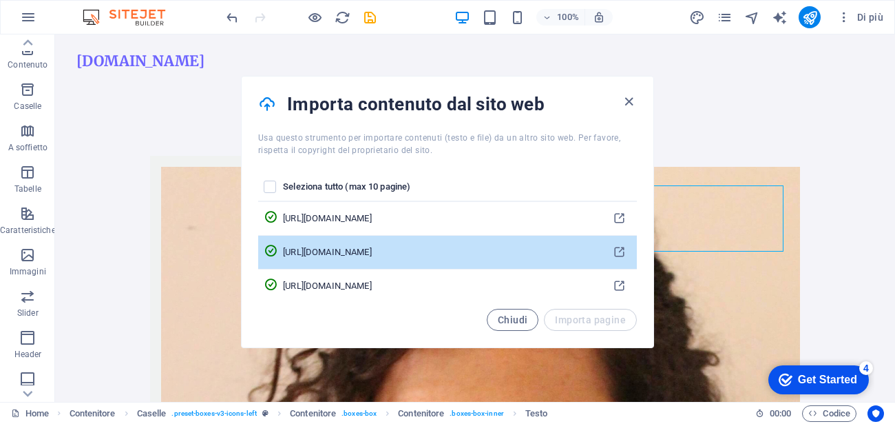
click at [278, 255] on icon "pages list" at bounding box center [271, 251] width 14 height 14
click at [278, 251] on icon "pages list" at bounding box center [271, 251] width 14 height 14
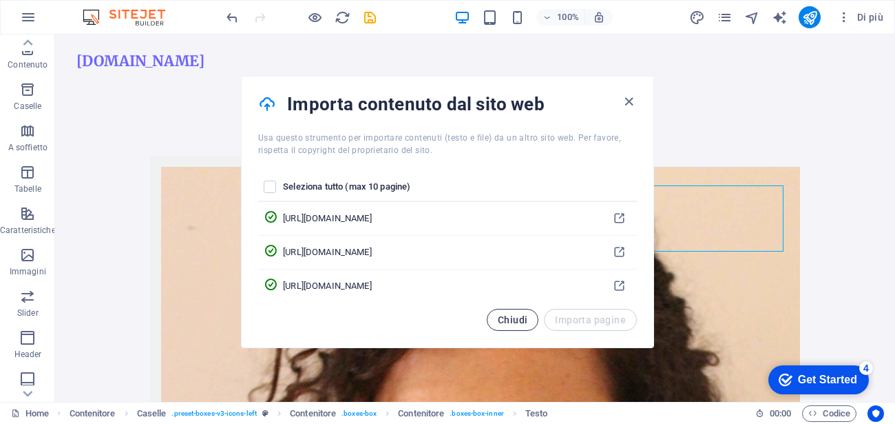
click at [506, 316] on span "Chiudi" at bounding box center [513, 319] width 30 height 11
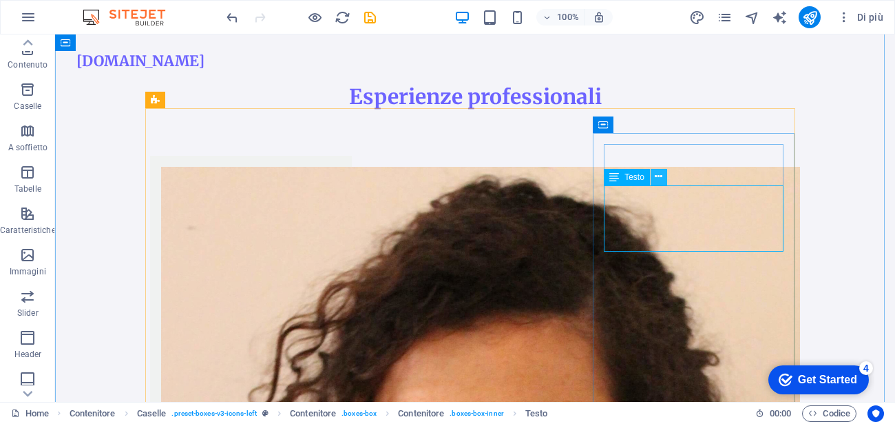
click at [662, 173] on icon at bounding box center [659, 176] width 8 height 14
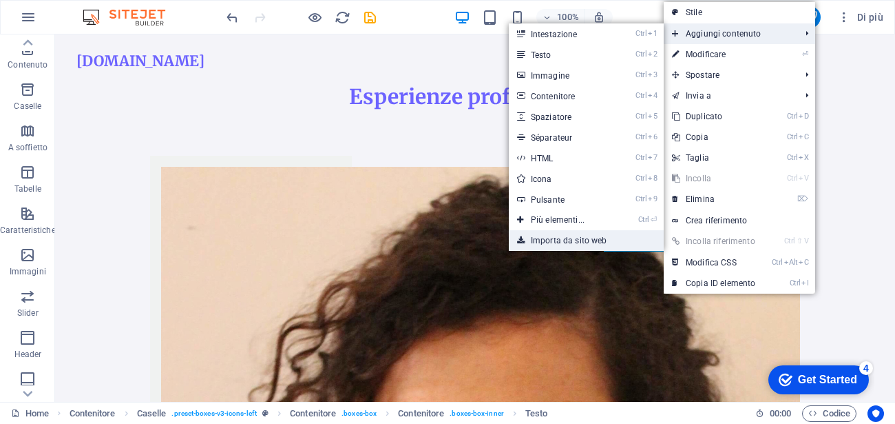
click at [551, 242] on link "Importa da sito web" at bounding box center [586, 240] width 155 height 21
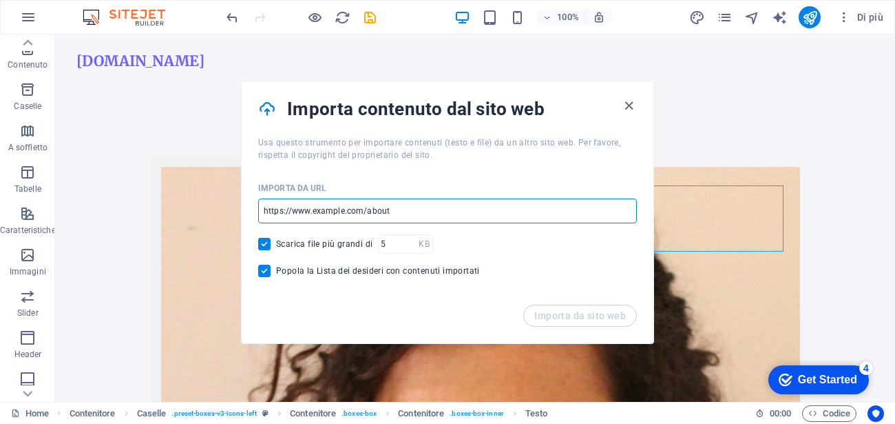
drag, startPoint x: 396, startPoint y: 212, endPoint x: 269, endPoint y: 212, distance: 126.7
click at [269, 212] on input "url" at bounding box center [447, 210] width 379 height 25
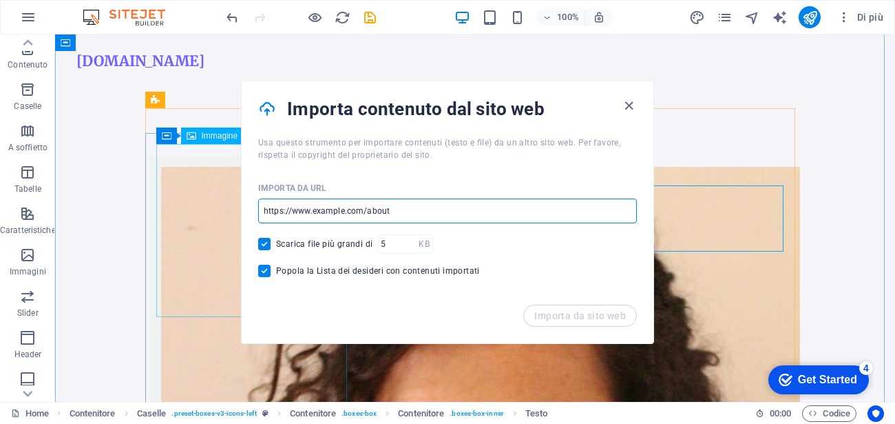
drag, startPoint x: 455, startPoint y: 248, endPoint x: 200, endPoint y: 228, distance: 255.6
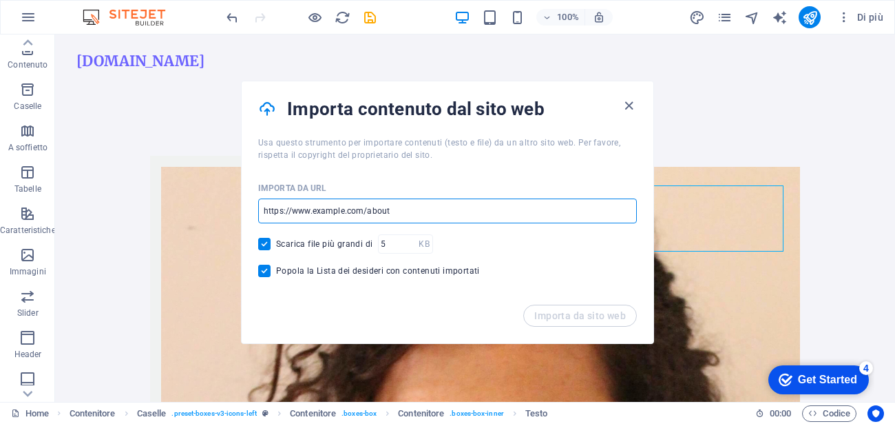
click at [275, 218] on input "url" at bounding box center [447, 210] width 379 height 25
drag, startPoint x: 403, startPoint y: 210, endPoint x: 336, endPoint y: 209, distance: 66.8
click at [325, 215] on input "url" at bounding box center [447, 210] width 379 height 25
paste input "[URL][DOMAIN_NAME]"
type input "[URL][DOMAIN_NAME]"
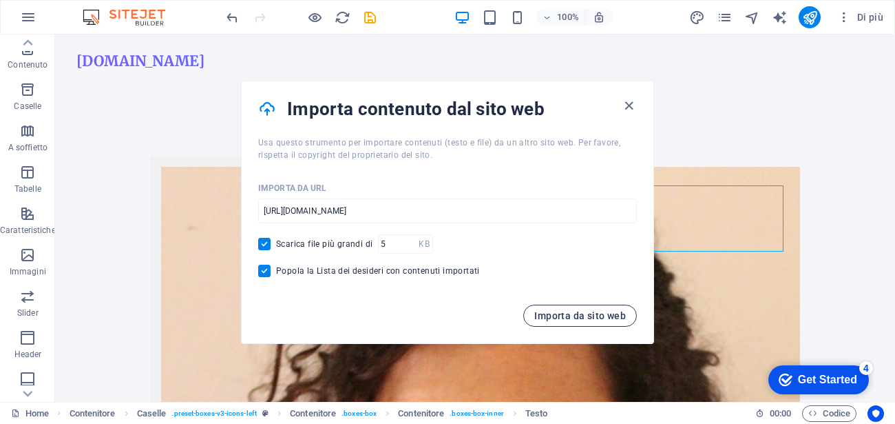
click at [580, 320] on span "Importa da sito web" at bounding box center [580, 315] width 92 height 11
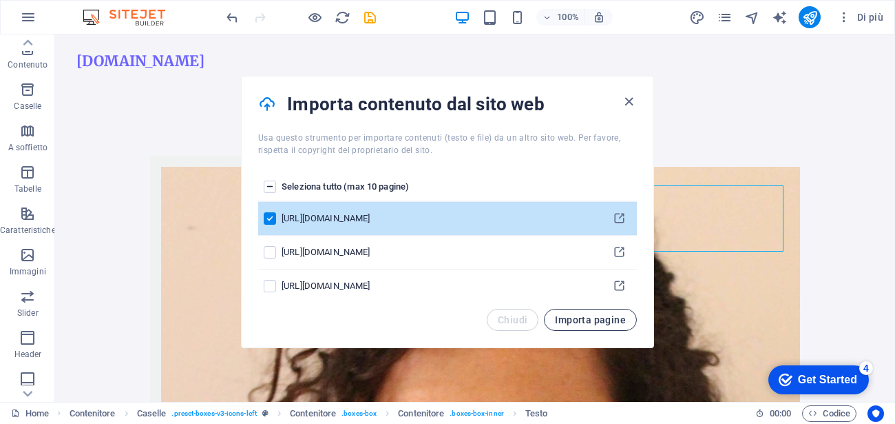
click at [578, 317] on span "Importa pagine" at bounding box center [590, 319] width 71 height 11
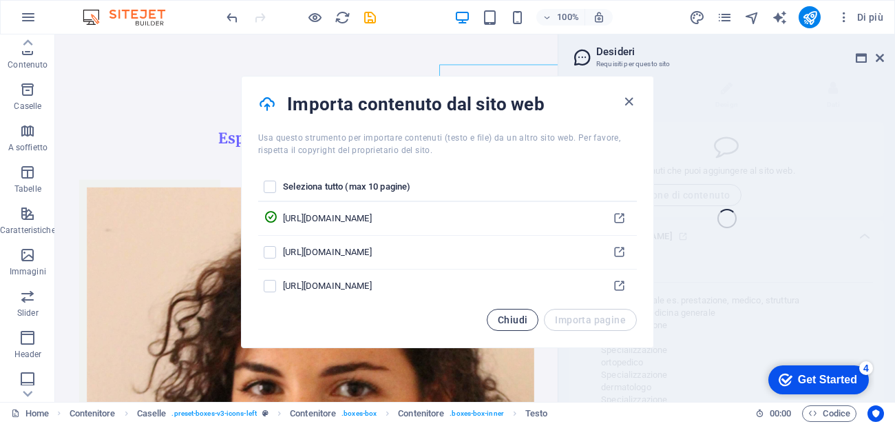
click at [527, 322] on span "Chiudi" at bounding box center [513, 319] width 30 height 11
click at [528, 322] on div "Chiudi Importa pagine" at bounding box center [448, 328] width 412 height 39
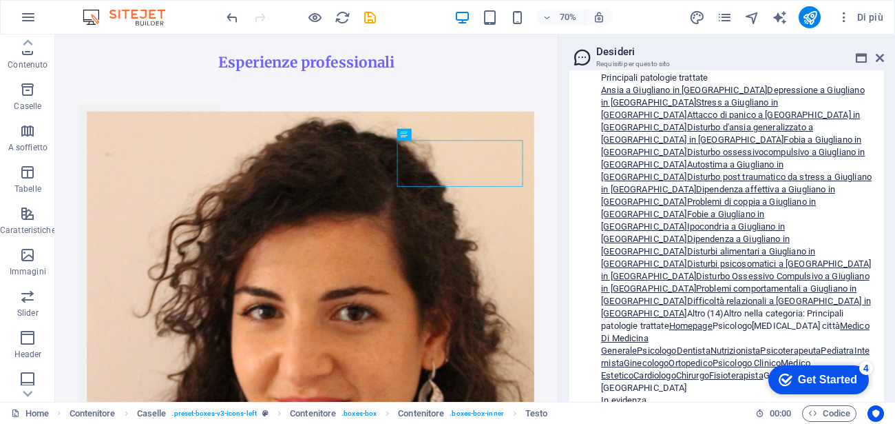
scroll to position [134566, 0]
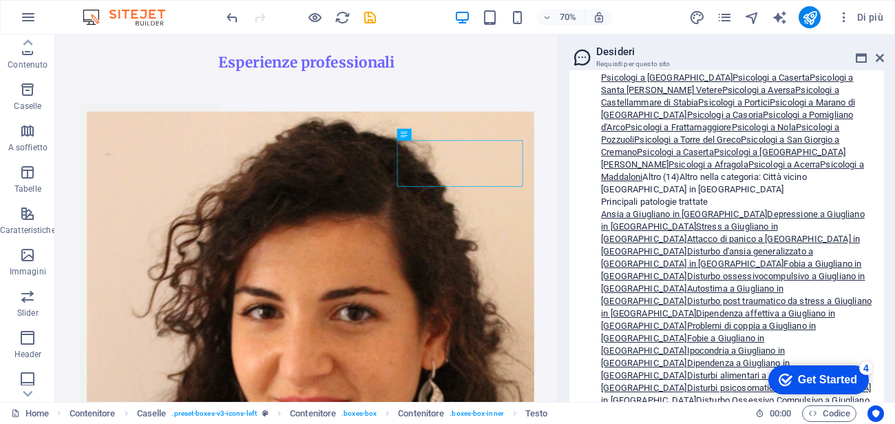
click at [884, 63] on icon at bounding box center [880, 57] width 8 height 11
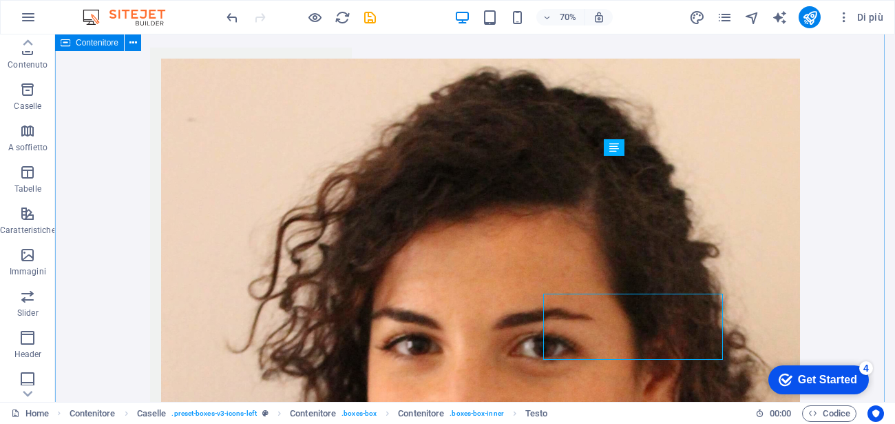
scroll to position [419, 0]
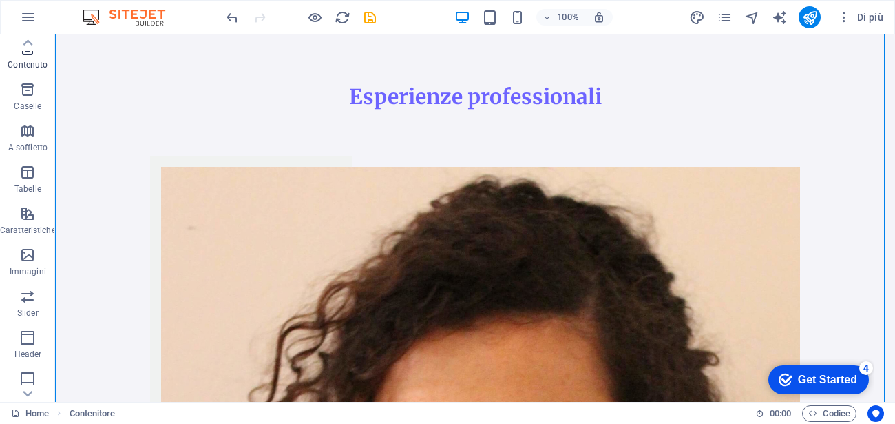
click at [37, 56] on span "Contenuto" at bounding box center [28, 56] width 56 height 33
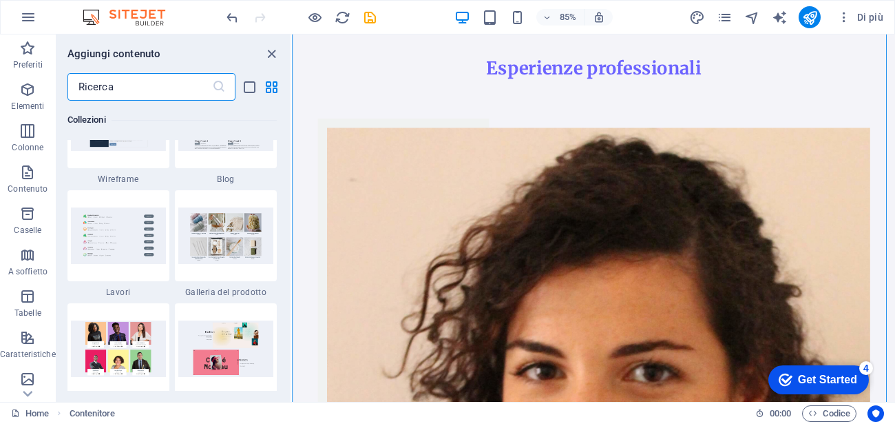
scroll to position [12454, 0]
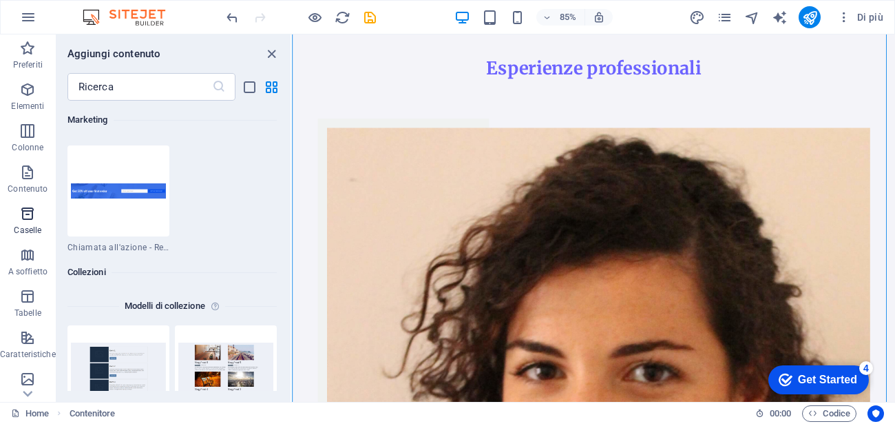
click at [31, 220] on icon "button" at bounding box center [27, 213] width 17 height 17
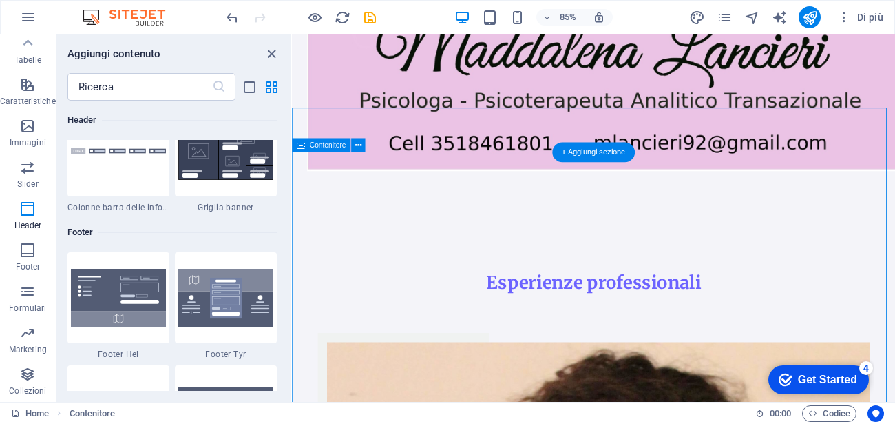
scroll to position [372, 0]
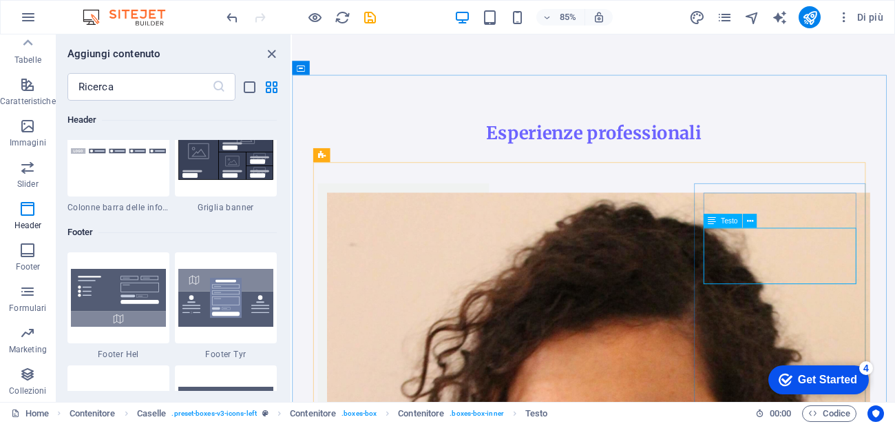
click at [729, 220] on span "Testo" at bounding box center [729, 220] width 17 height 7
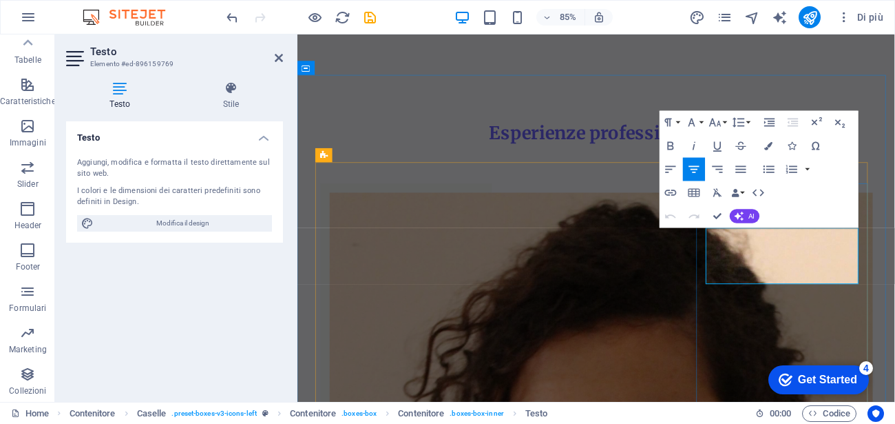
drag, startPoint x: 780, startPoint y: 270, endPoint x: 965, endPoint y: 278, distance: 185.4
click at [669, 196] on icon "button" at bounding box center [671, 192] width 14 height 14
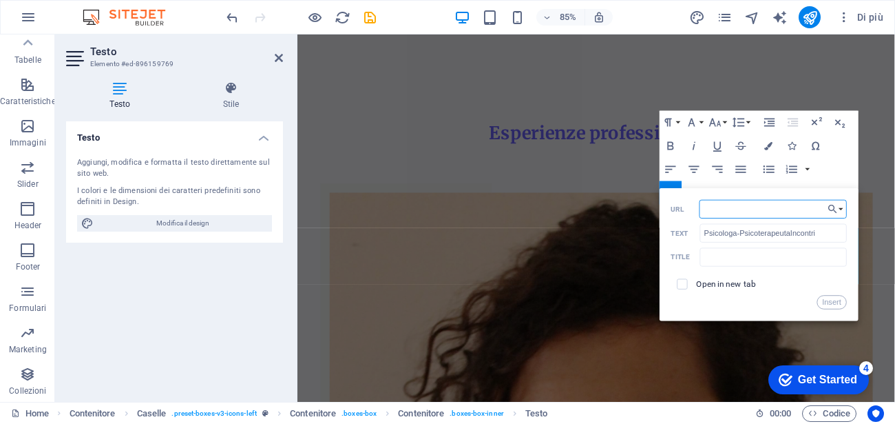
paste input "[URL][DOMAIN_NAME]"
type input "[URL][DOMAIN_NAME]"
click at [678, 282] on input "checkbox" at bounding box center [681, 282] width 10 height 10
checkbox input "true"
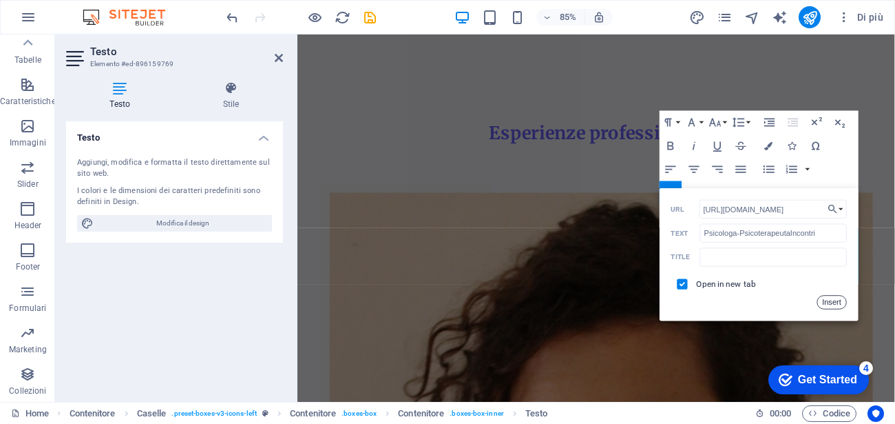
click at [841, 302] on button "Insert" at bounding box center [832, 302] width 30 height 14
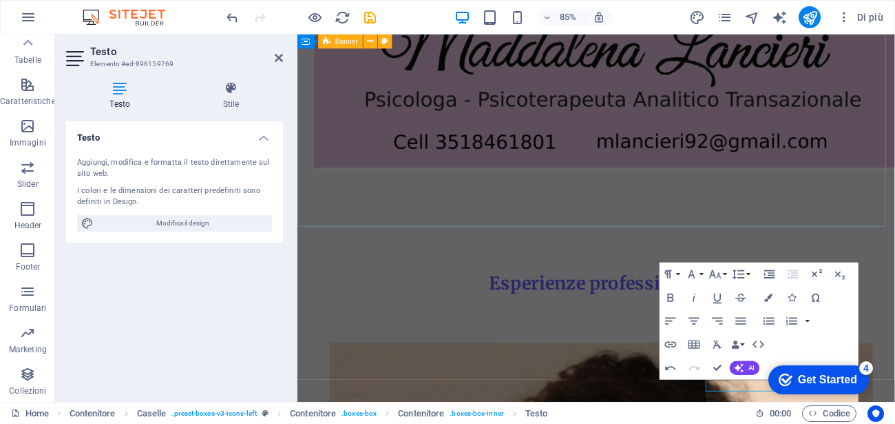
scroll to position [72, 0]
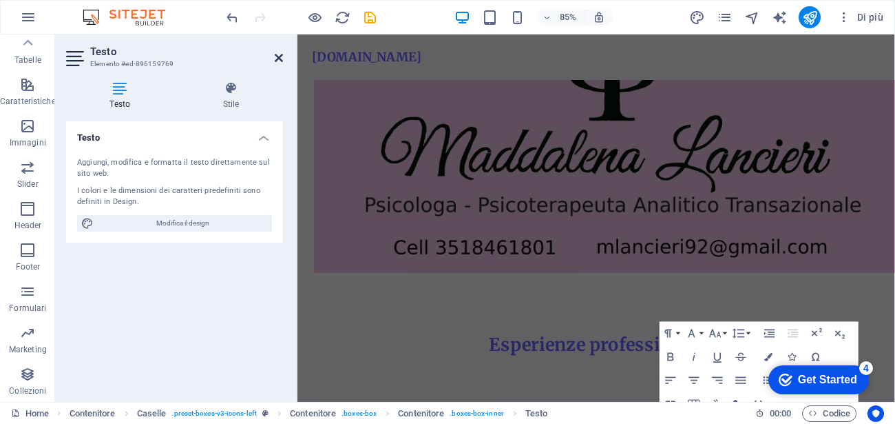
click at [278, 60] on icon at bounding box center [279, 57] width 8 height 11
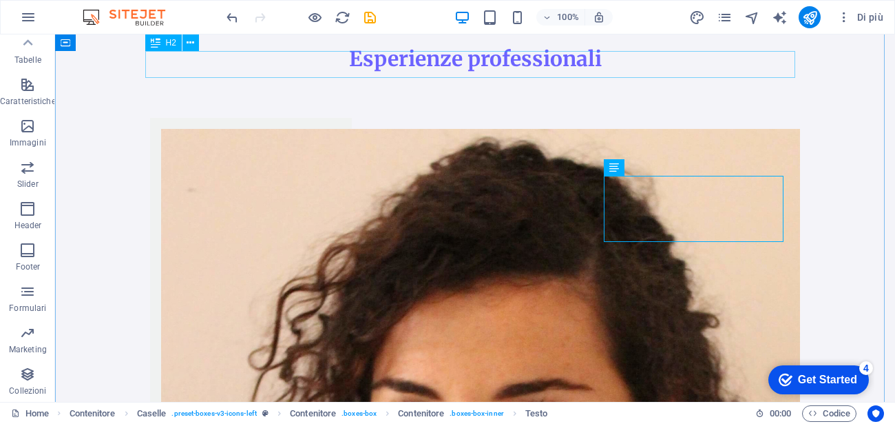
scroll to position [543, 0]
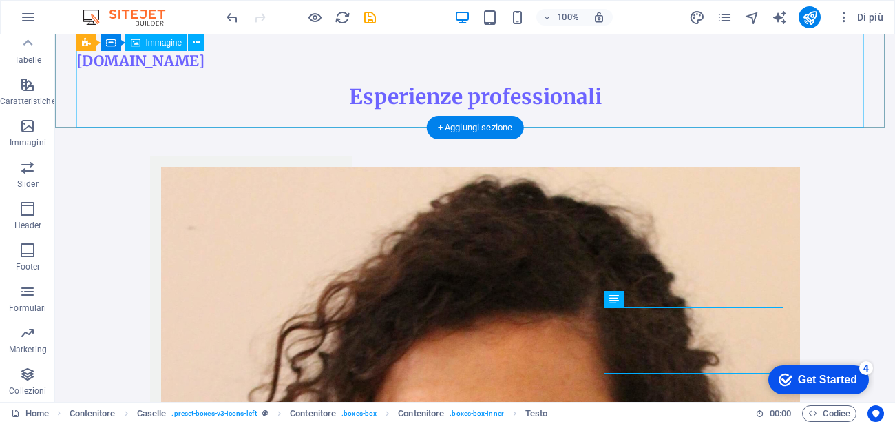
scroll to position [295, 0]
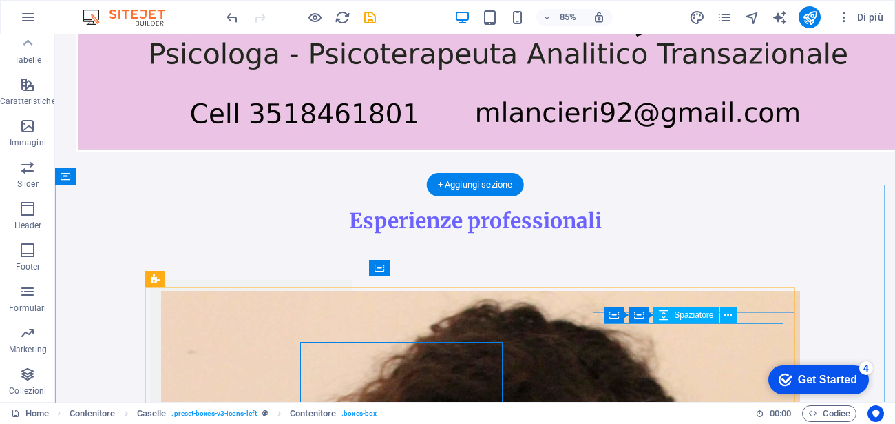
scroll to position [240, 0]
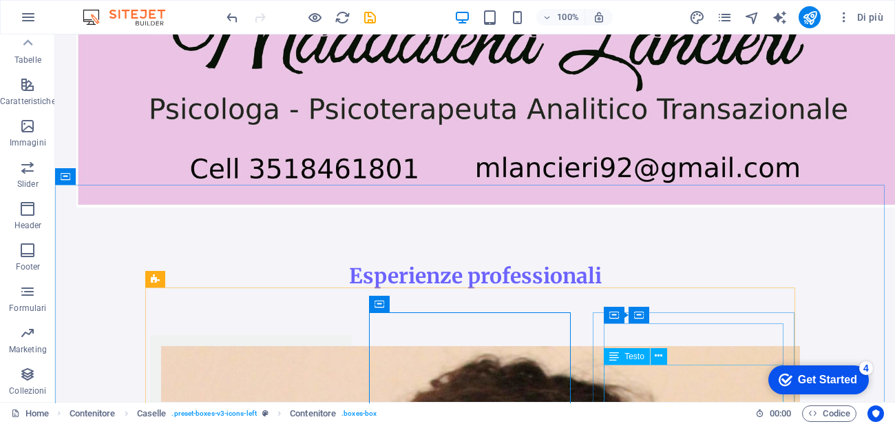
click at [673, 350] on div "Testo" at bounding box center [640, 356] width 72 height 17
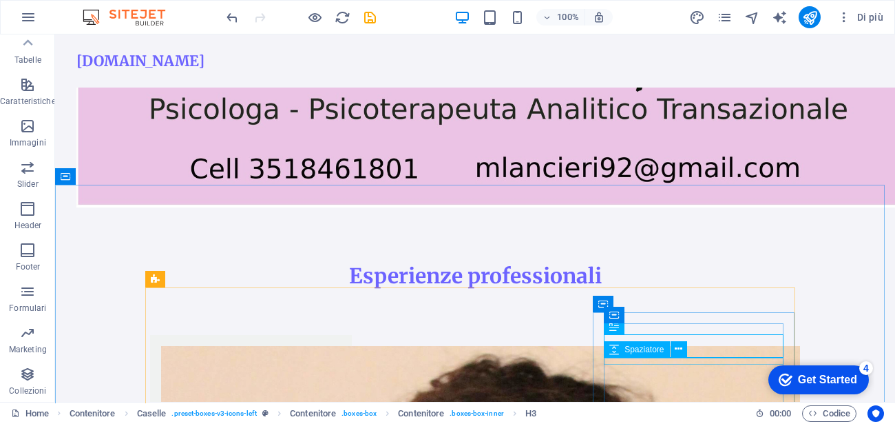
click at [694, 346] on div "Spaziatore" at bounding box center [650, 349] width 92 height 17
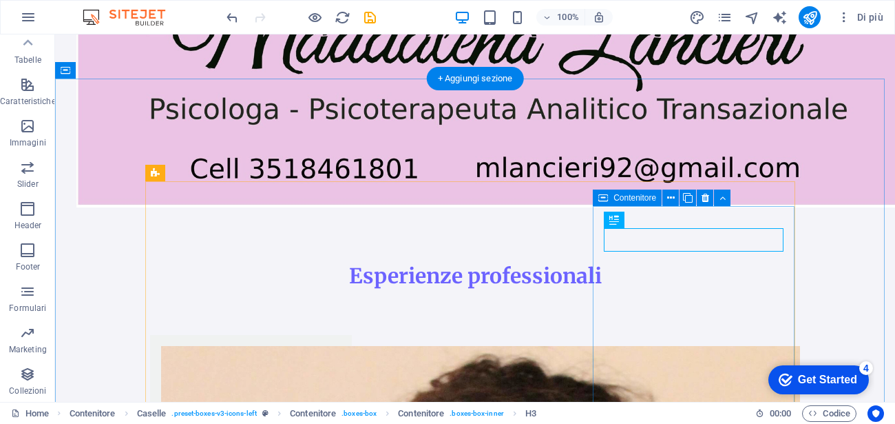
scroll to position [364, 0]
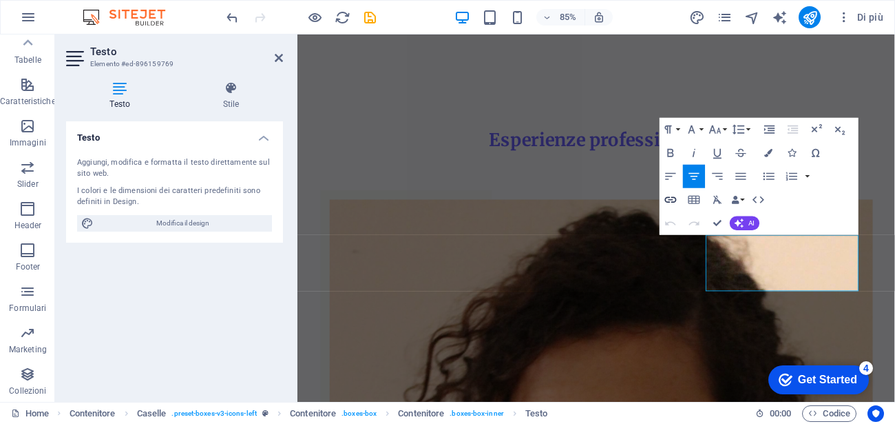
click at [665, 205] on icon "button" at bounding box center [671, 200] width 14 height 14
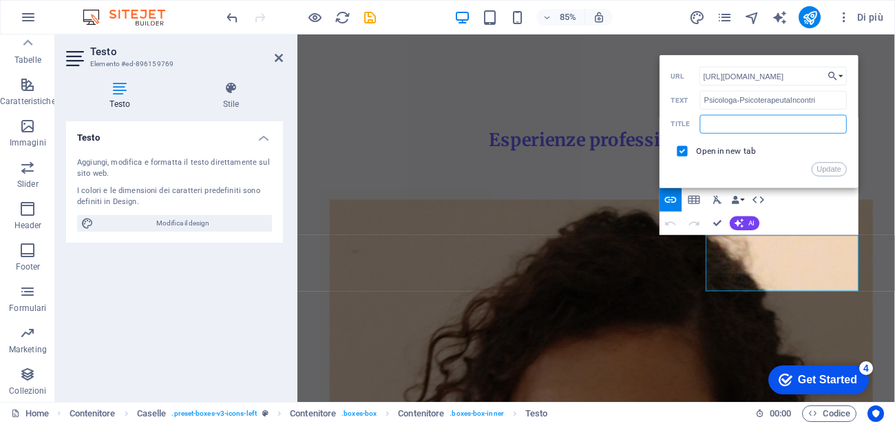
scroll to position [0, 0]
click at [735, 128] on input "text" at bounding box center [773, 124] width 147 height 19
type input "mio dottor"
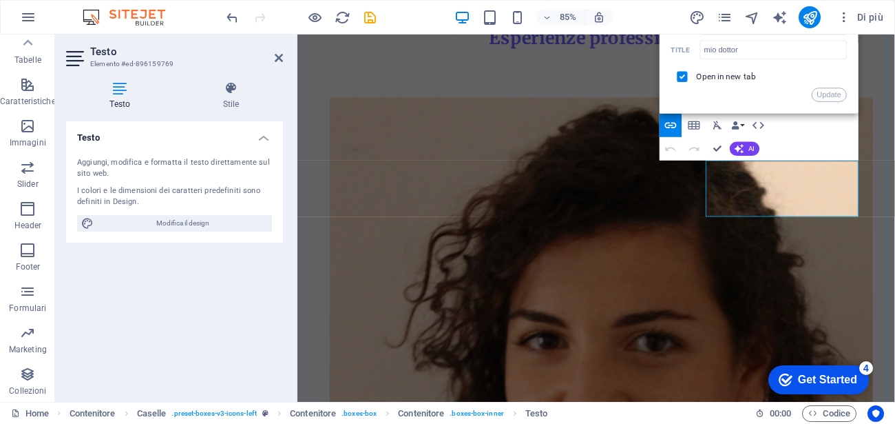
scroll to position [488, 0]
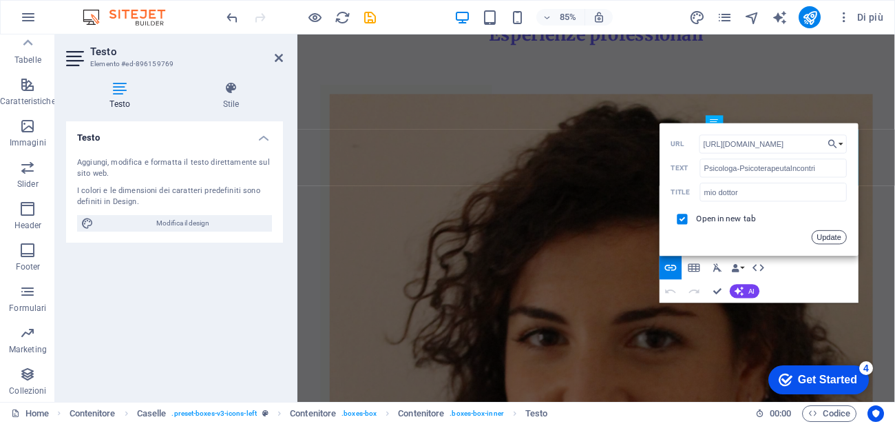
click at [827, 242] on button "Update" at bounding box center [829, 237] width 35 height 14
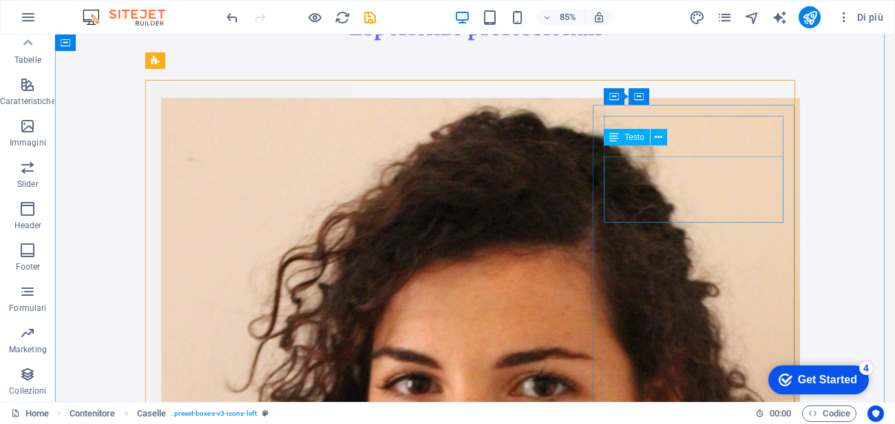
scroll to position [458, 0]
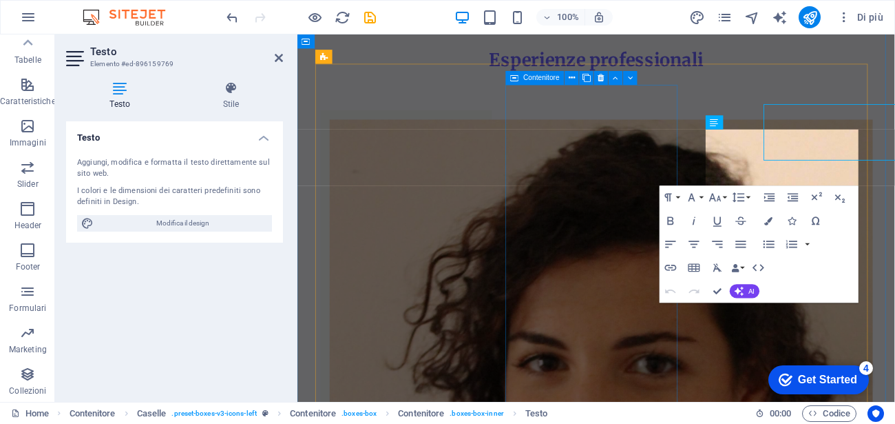
scroll to position [488, 0]
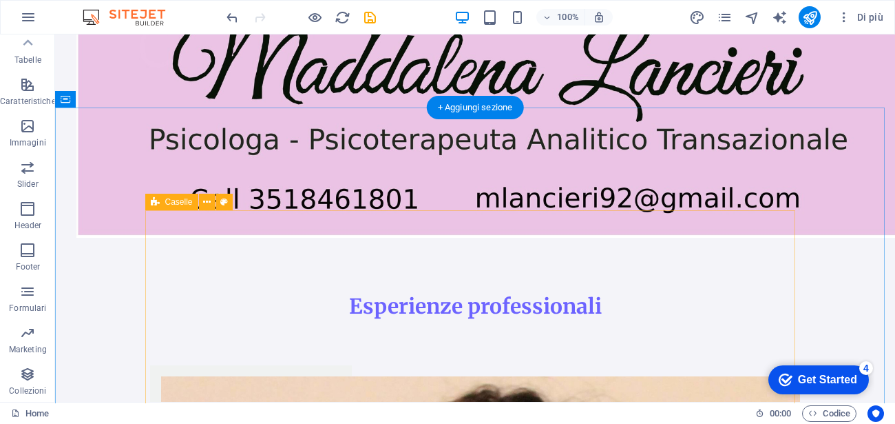
scroll to position [333, 0]
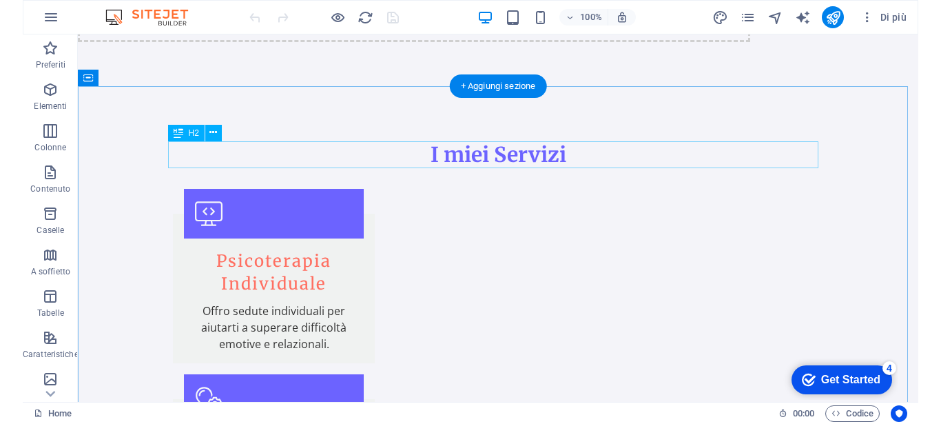
scroll to position [691, 0]
